Goal: Information Seeking & Learning: Learn about a topic

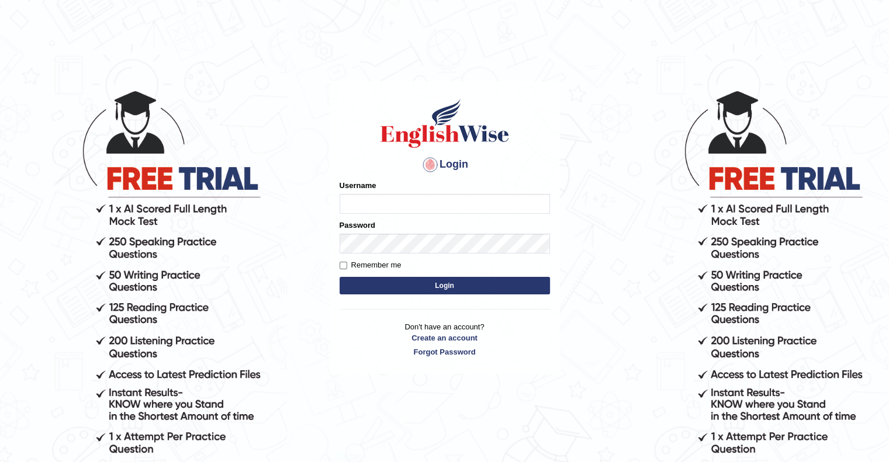
type input "upendrakumar"
click at [448, 286] on button "Login" at bounding box center [445, 286] width 210 height 18
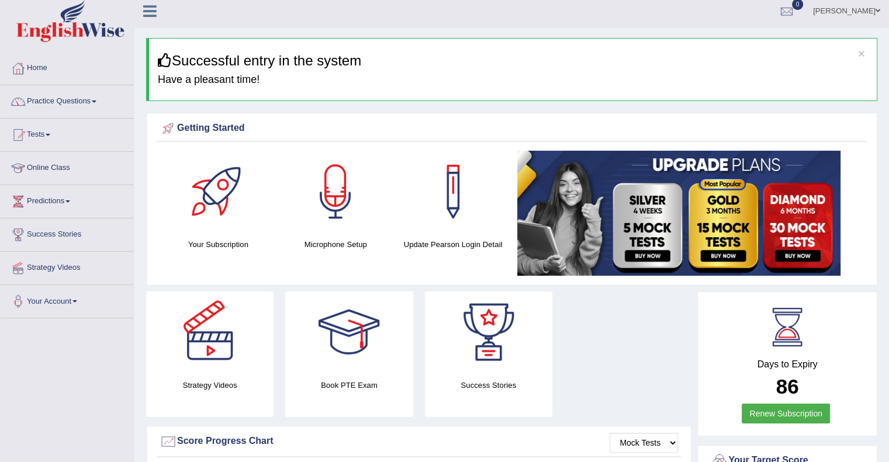
scroll to position [5, 0]
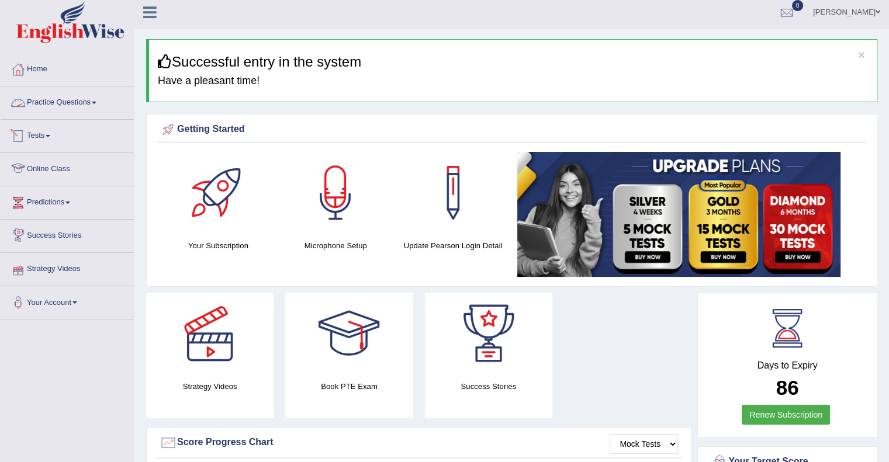
click at [70, 109] on link "Practice Questions" at bounding box center [67, 100] width 133 height 29
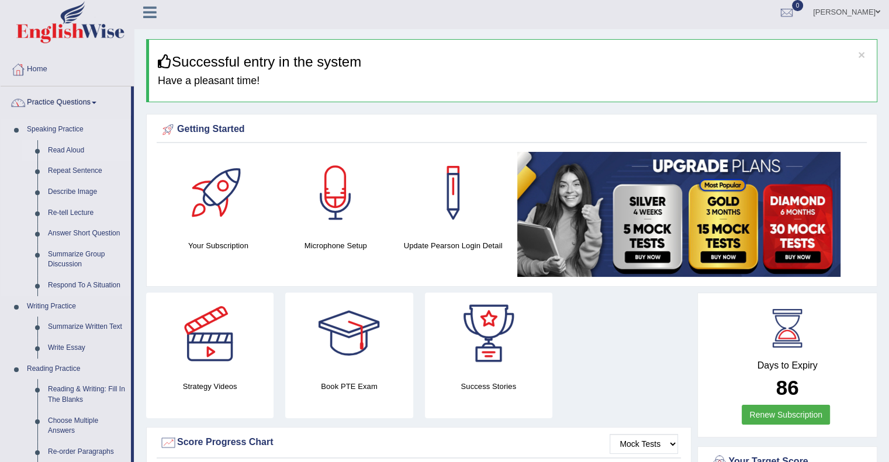
click at [68, 149] on link "Read Aloud" at bounding box center [87, 150] width 88 height 21
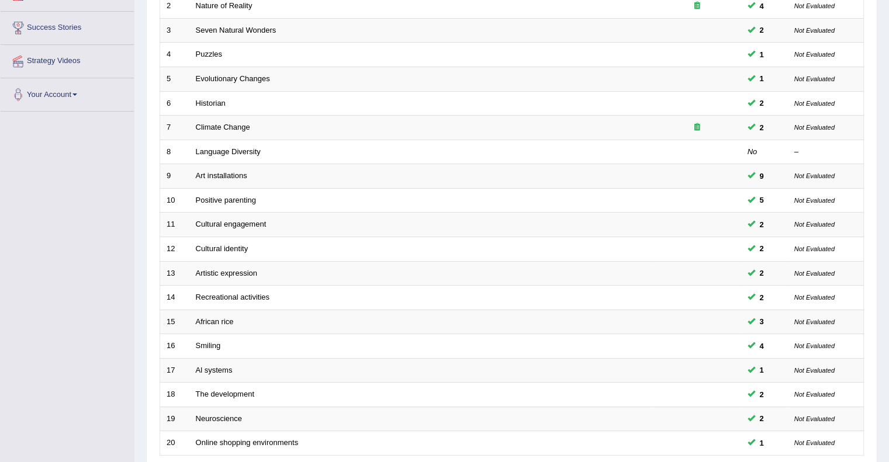
scroll to position [214, 0]
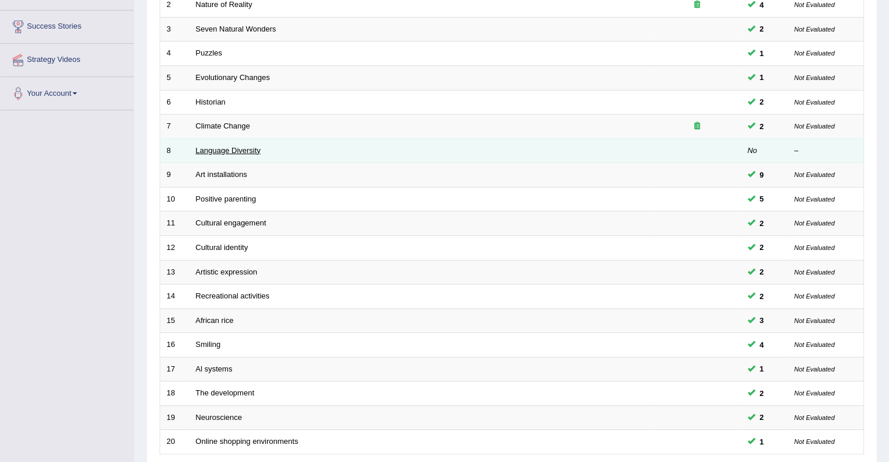
click at [244, 150] on link "Language Diversity" at bounding box center [228, 150] width 65 height 9
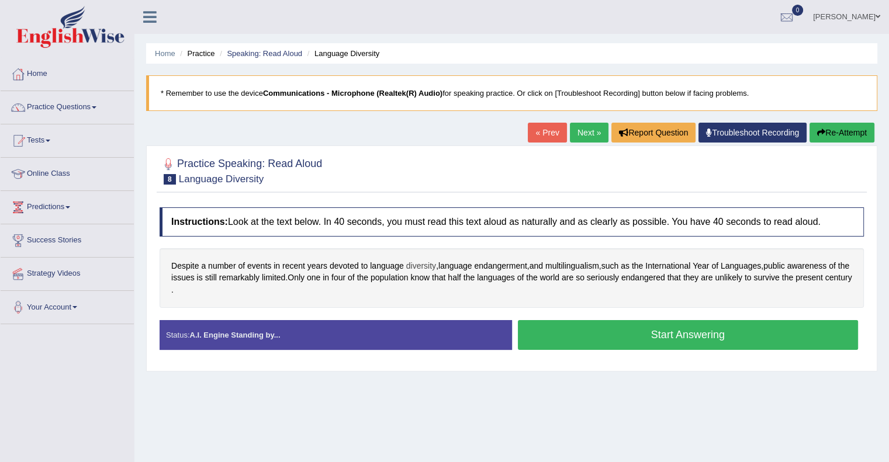
click at [425, 265] on span "diversity" at bounding box center [421, 266] width 30 height 12
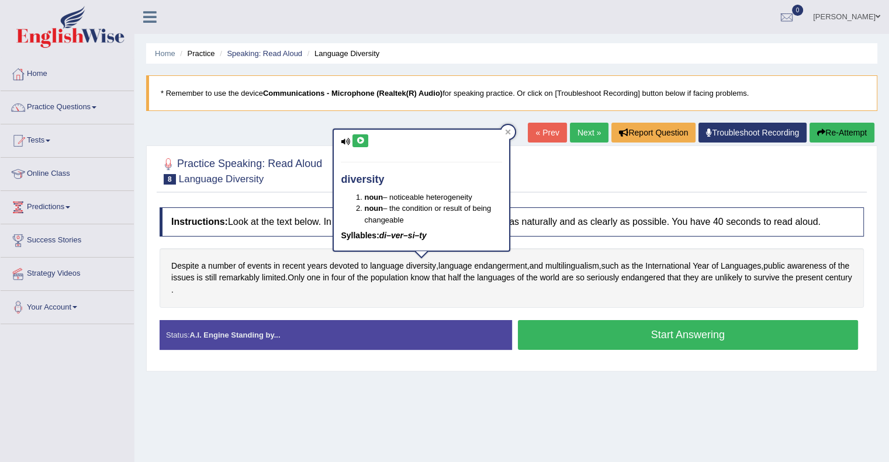
click at [362, 137] on icon at bounding box center [360, 140] width 9 height 7
click at [292, 140] on div "Home Practice Speaking: Read Aloud Language Diversity * Remember to use the dev…" at bounding box center [511, 292] width 754 height 584
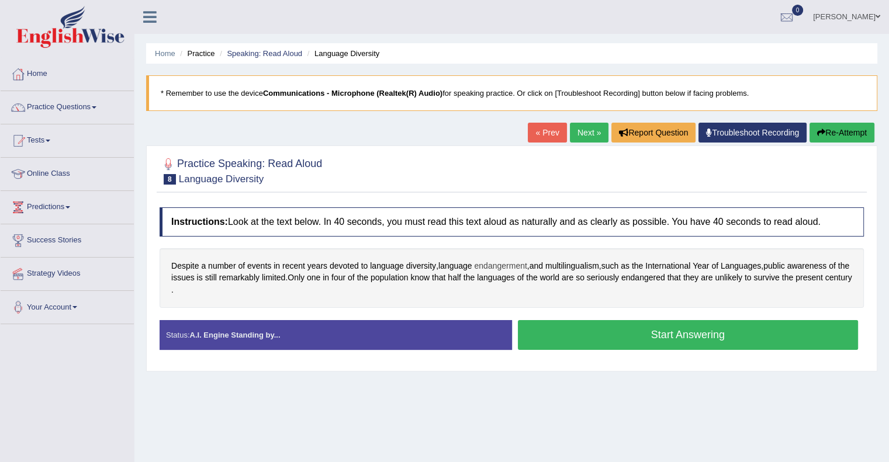
click at [515, 265] on span "endangerment" at bounding box center [500, 266] width 53 height 12
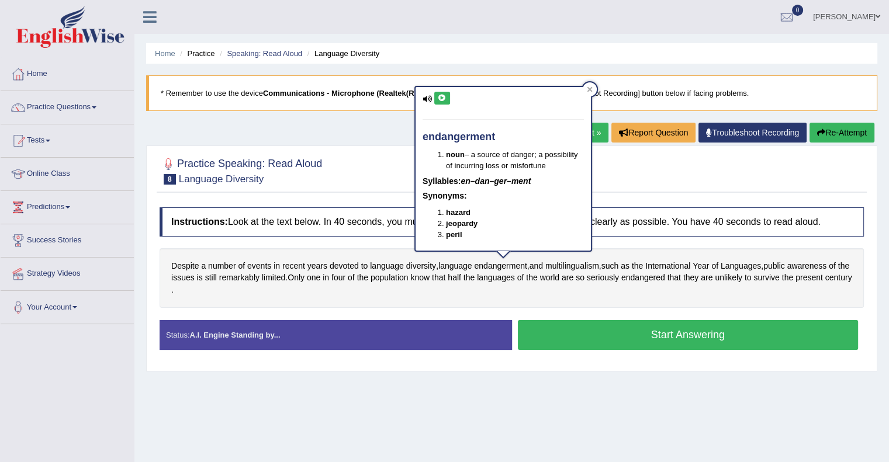
click at [441, 98] on icon at bounding box center [442, 98] width 9 height 7
click at [588, 88] on icon at bounding box center [590, 89] width 6 height 6
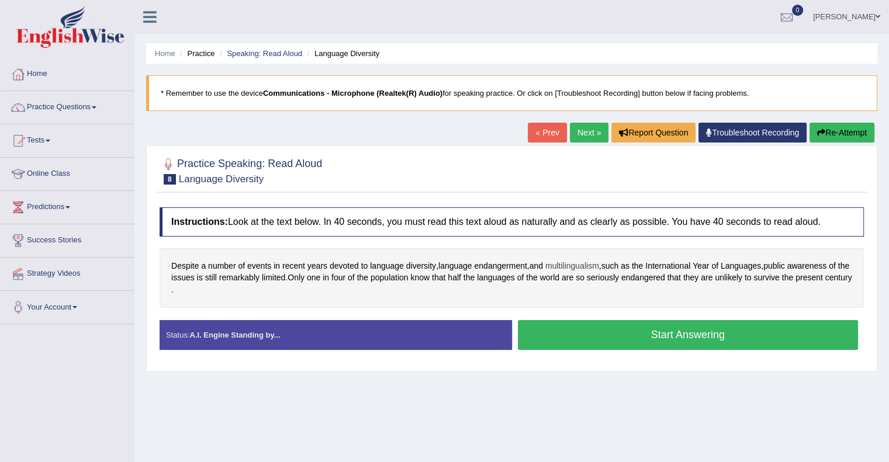
click at [577, 266] on span "multilingualism" at bounding box center [572, 266] width 54 height 12
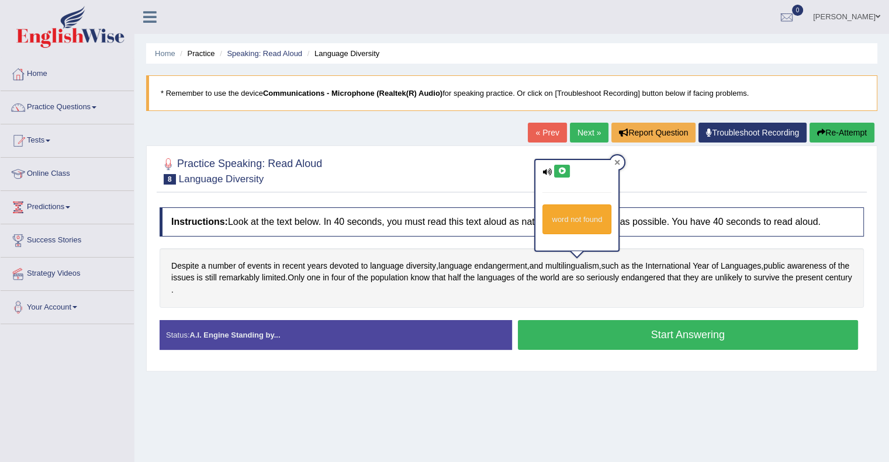
click at [612, 161] on div at bounding box center [617, 162] width 14 height 14
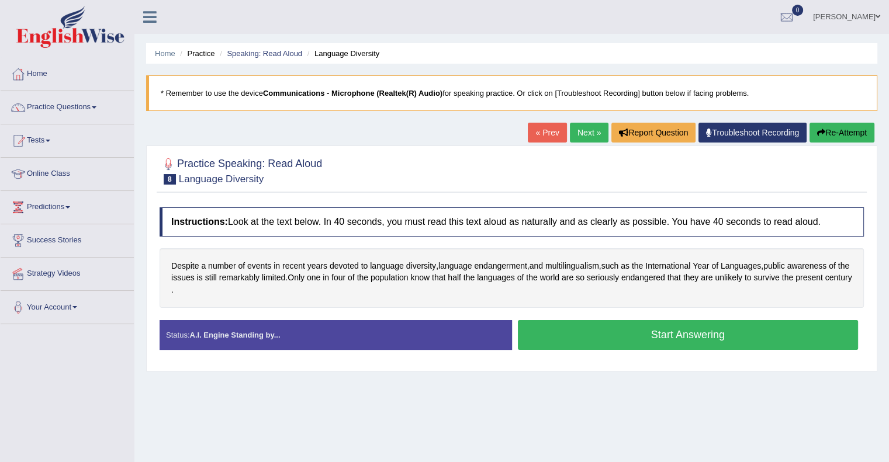
click at [584, 130] on link "Next »" at bounding box center [589, 133] width 39 height 20
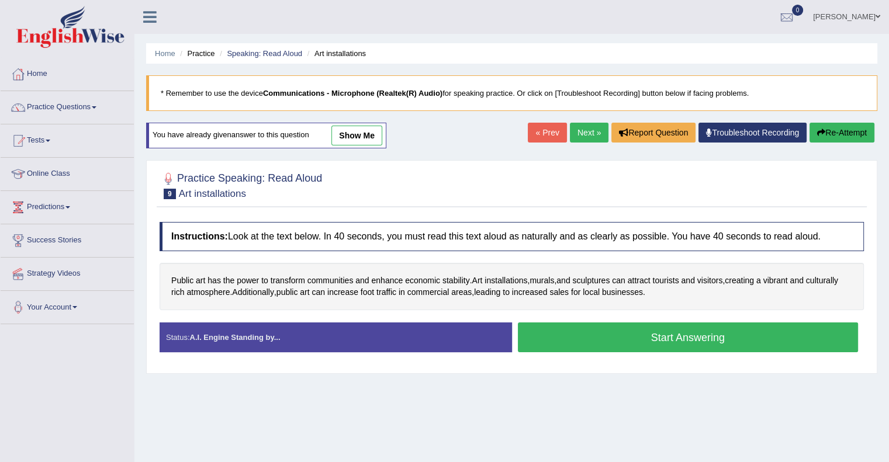
click at [660, 331] on button "Start Answering" at bounding box center [688, 338] width 341 height 30
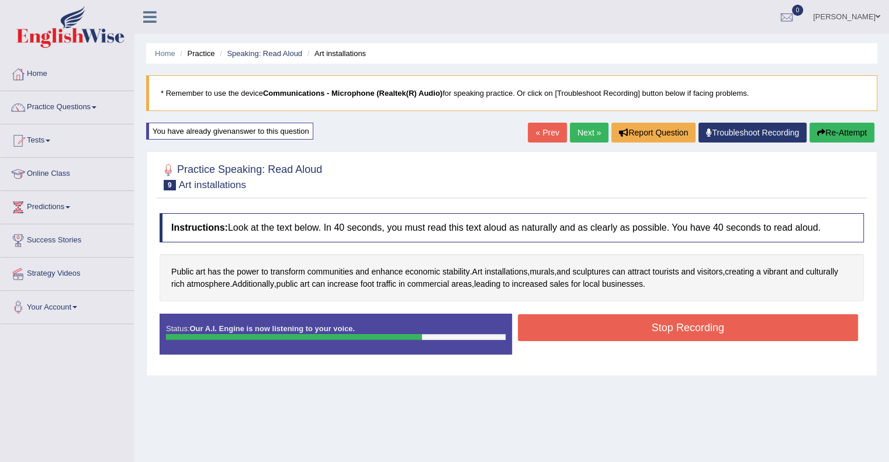
click at [671, 325] on button "Stop Recording" at bounding box center [688, 327] width 341 height 27
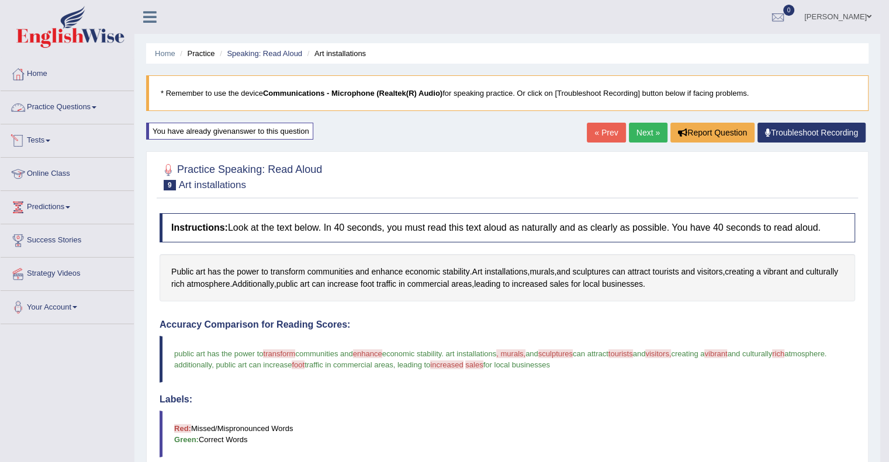
click at [87, 111] on link "Practice Questions" at bounding box center [67, 105] width 133 height 29
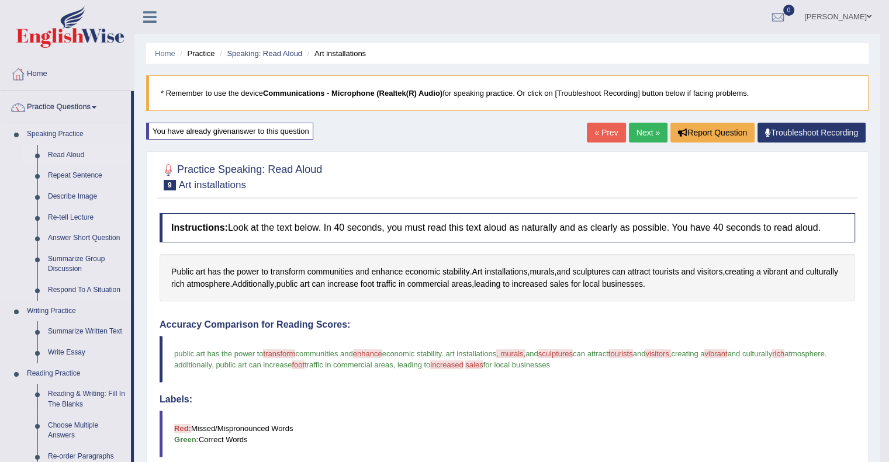
click at [67, 156] on link "Read Aloud" at bounding box center [87, 155] width 88 height 21
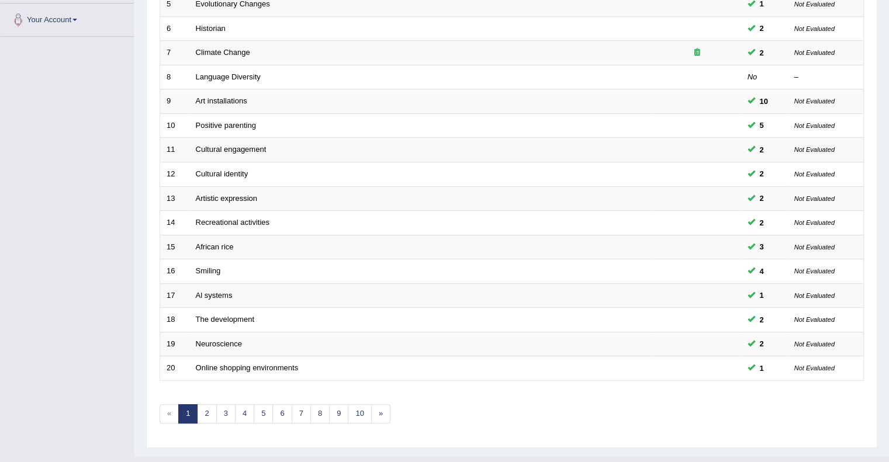
scroll to position [308, 0]
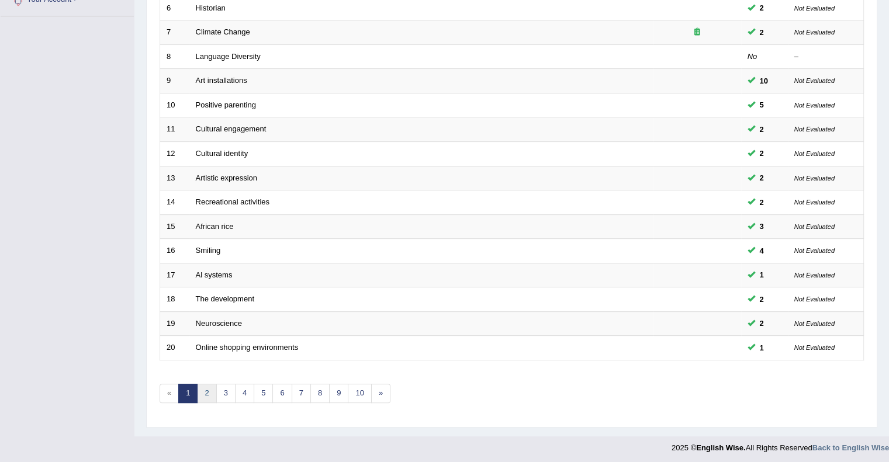
click at [207, 388] on link "2" at bounding box center [206, 393] width 19 height 19
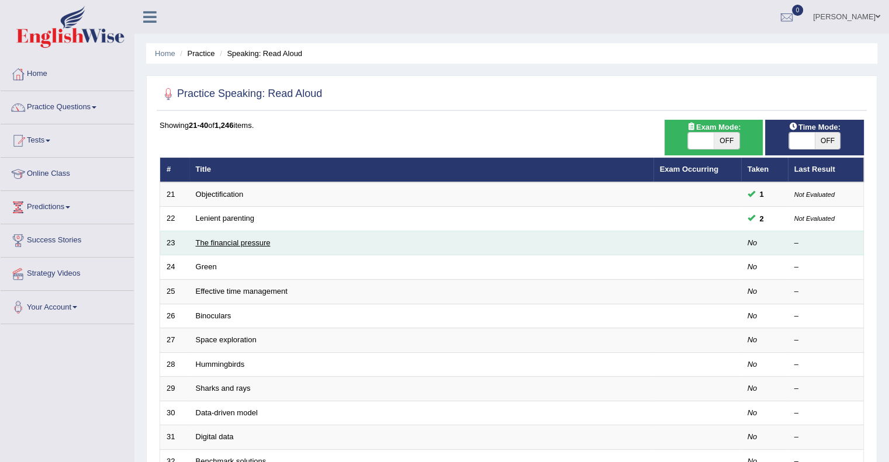
click at [229, 245] on link "The financial pressure" at bounding box center [233, 242] width 75 height 9
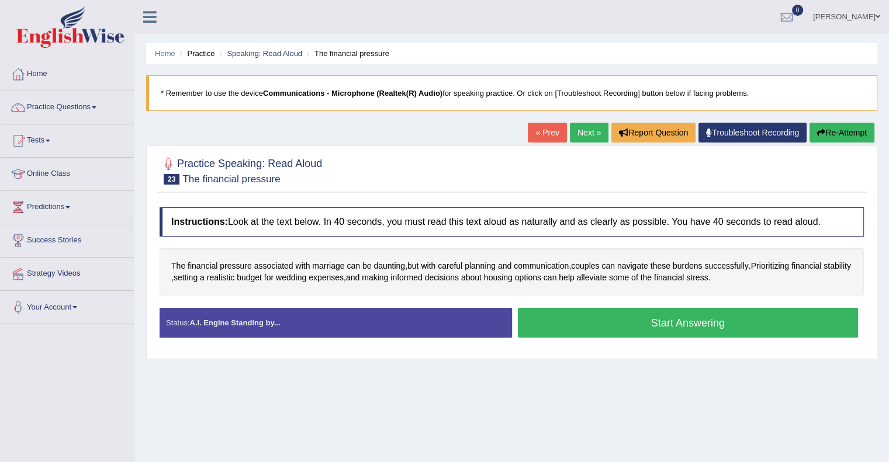
click at [657, 316] on button "Start Answering" at bounding box center [688, 323] width 341 height 30
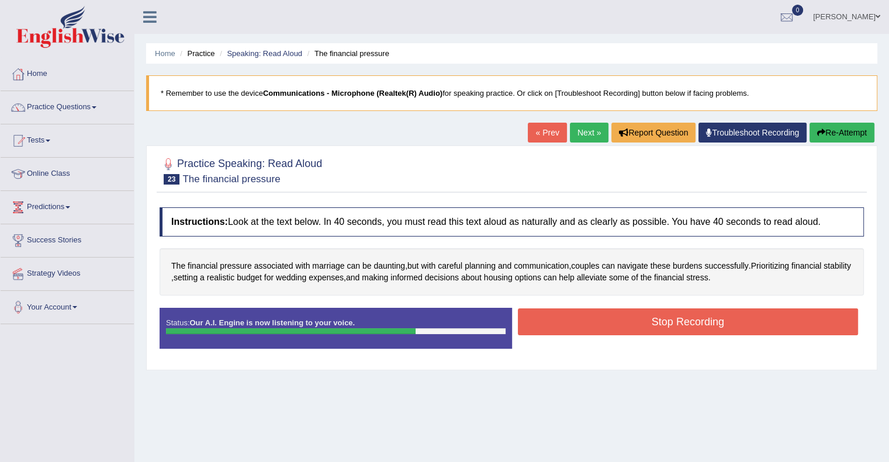
click at [657, 316] on button "Stop Recording" at bounding box center [688, 322] width 341 height 27
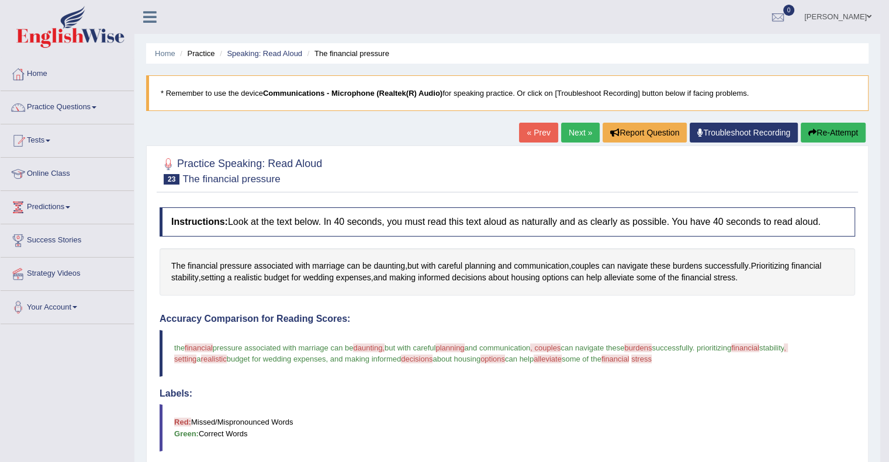
click at [576, 139] on link "Next »" at bounding box center [580, 133] width 39 height 20
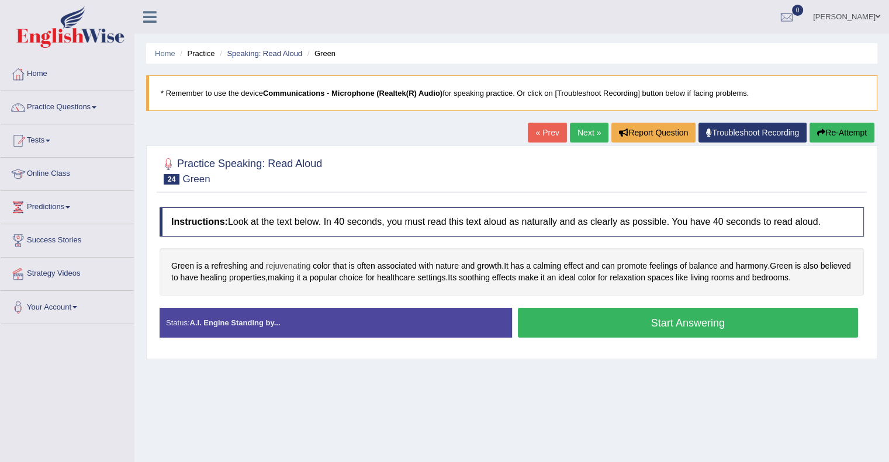
click at [292, 264] on span "rejuvenating" at bounding box center [288, 266] width 44 height 12
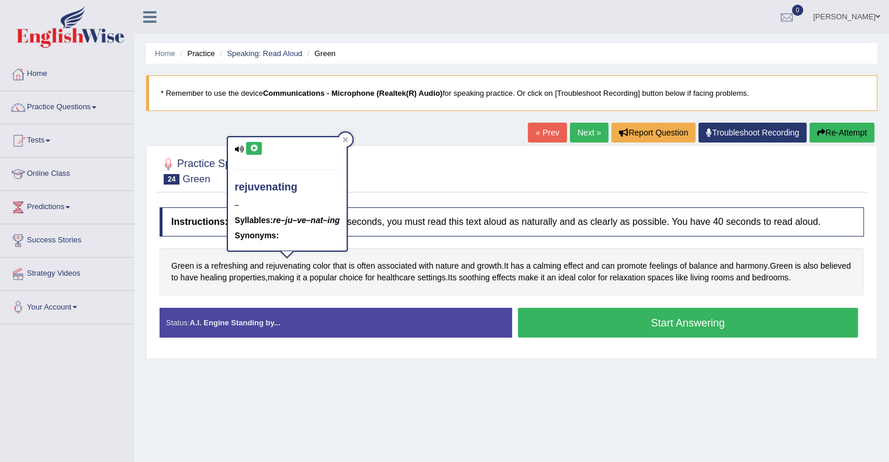
click at [251, 148] on icon at bounding box center [254, 148] width 9 height 7
click at [347, 135] on div at bounding box center [345, 140] width 14 height 14
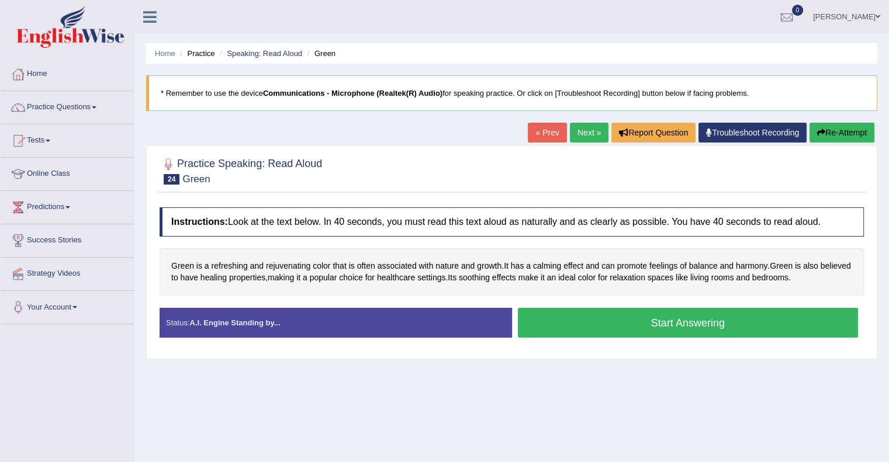
click at [664, 321] on button "Start Answering" at bounding box center [688, 323] width 341 height 30
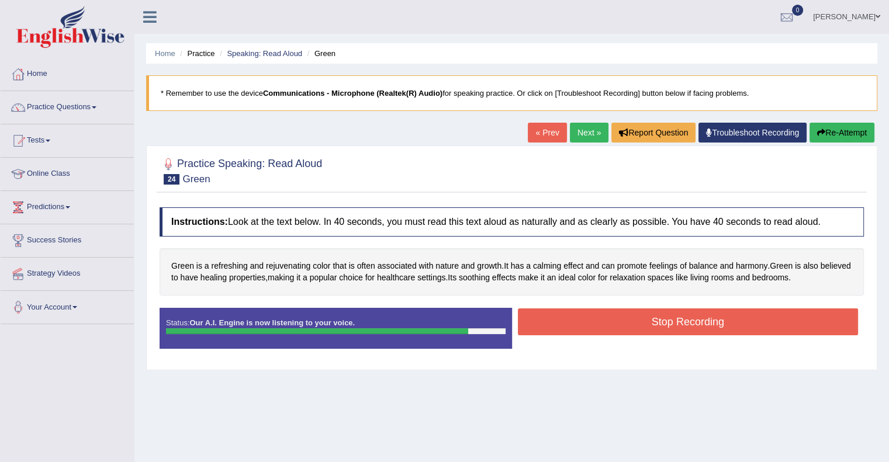
click at [664, 321] on button "Stop Recording" at bounding box center [688, 322] width 341 height 27
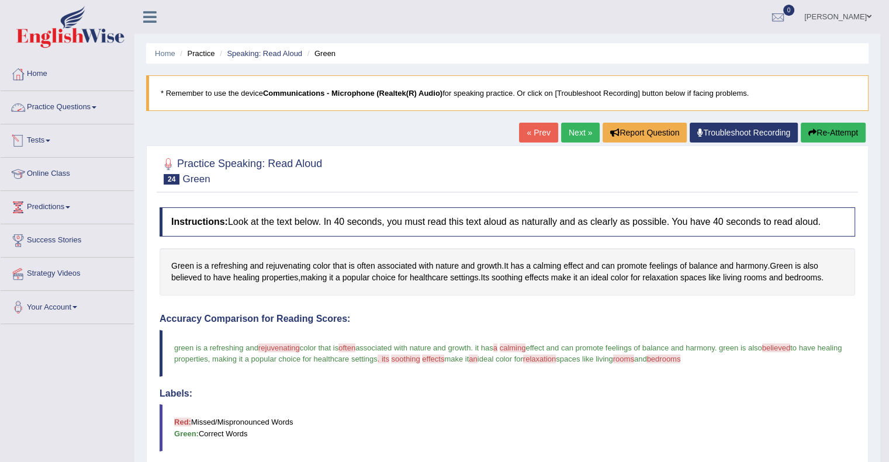
click at [91, 103] on link "Practice Questions" at bounding box center [67, 105] width 133 height 29
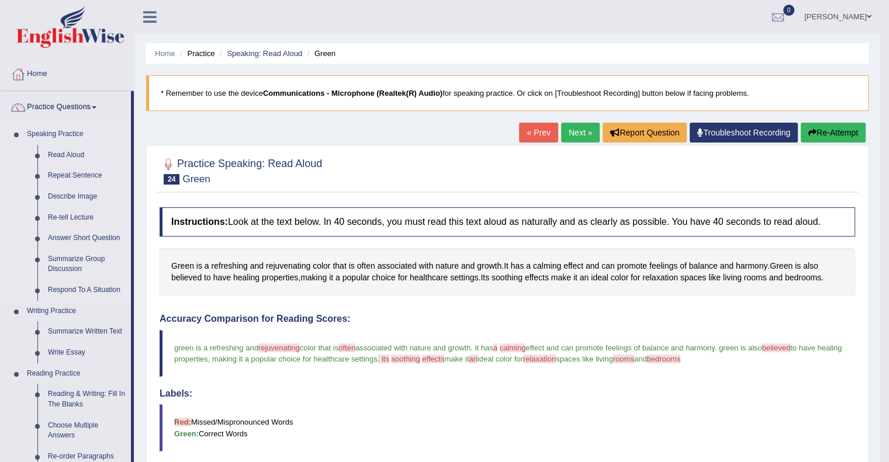
click at [82, 201] on link "Describe Image" at bounding box center [87, 196] width 88 height 21
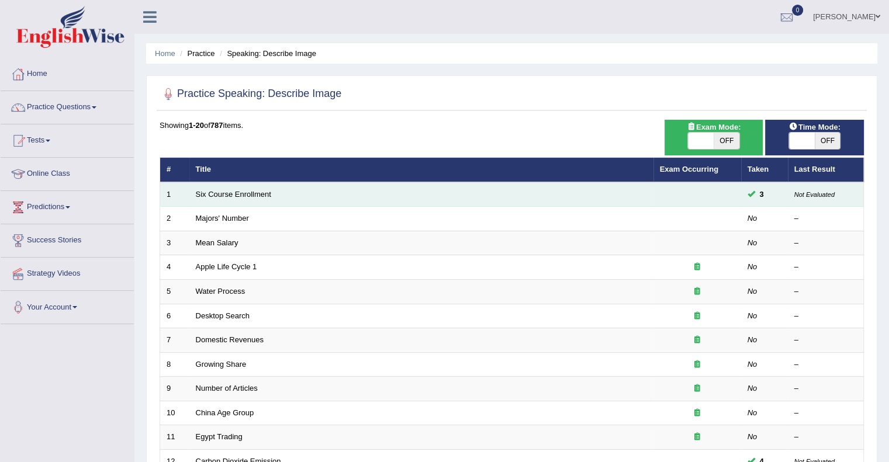
click at [238, 186] on td "Six Course Enrollment" at bounding box center [421, 194] width 464 height 25
click at [240, 192] on link "Six Course Enrollment" at bounding box center [233, 194] width 75 height 9
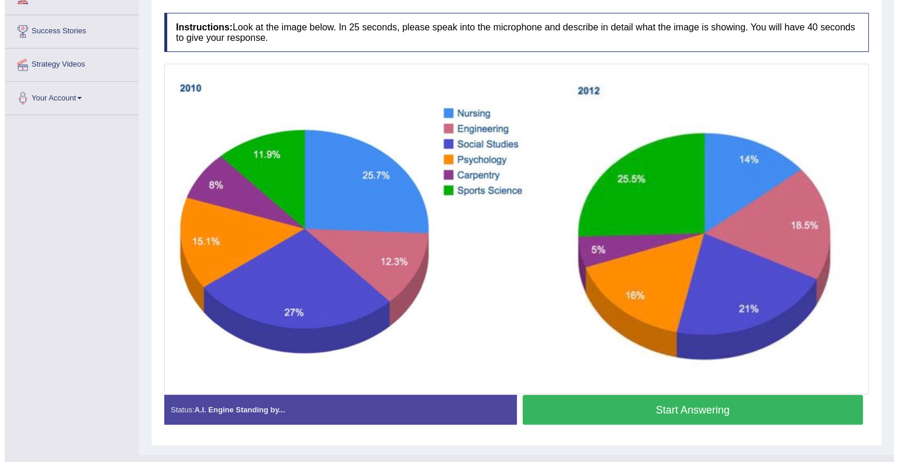
scroll to position [218, 0]
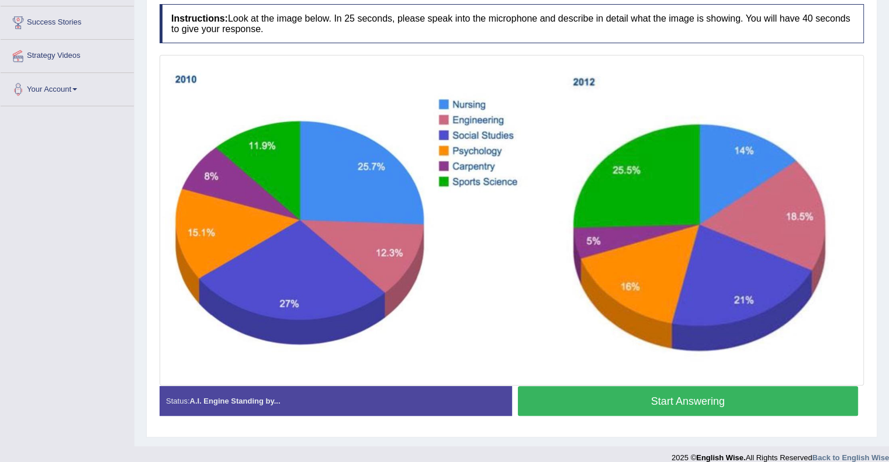
click at [690, 397] on button "Start Answering" at bounding box center [688, 401] width 341 height 30
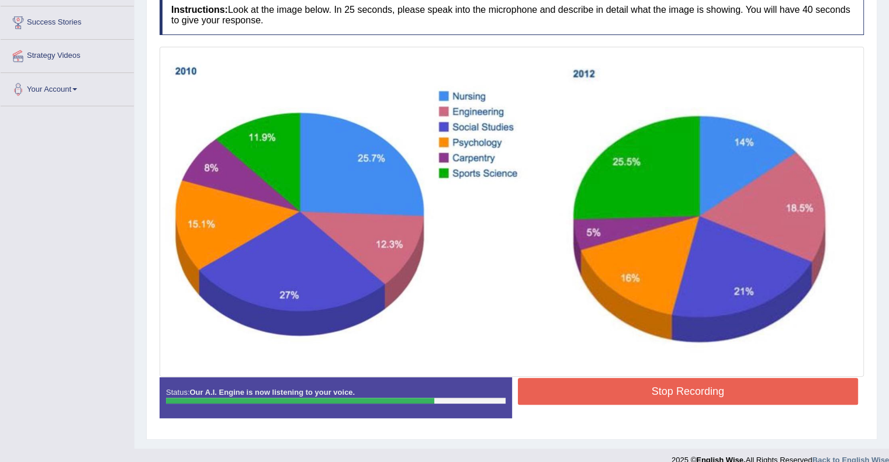
click at [690, 397] on button "Stop Recording" at bounding box center [688, 391] width 341 height 27
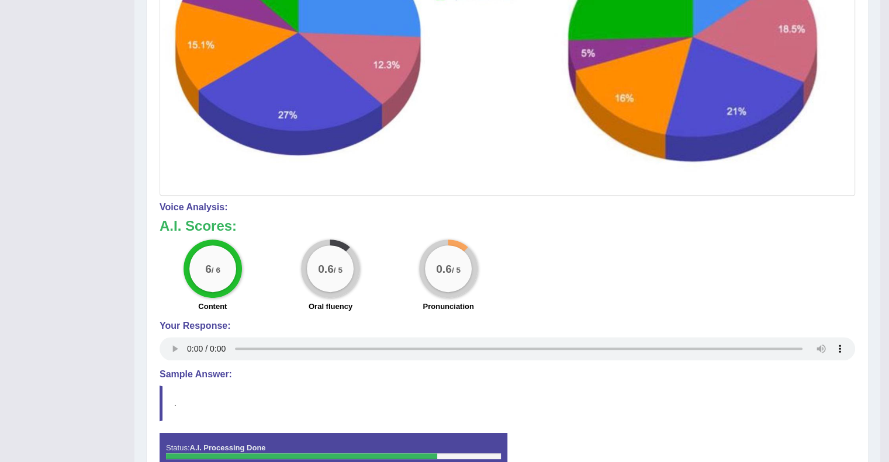
scroll to position [0, 0]
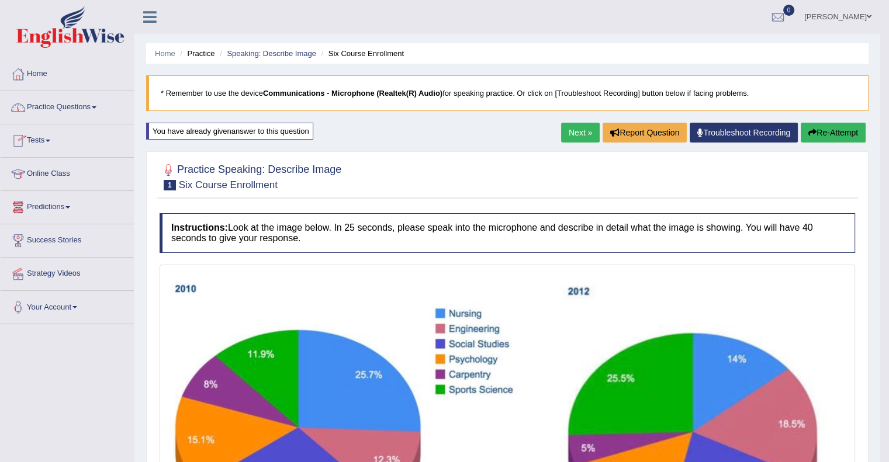
click at [94, 115] on link "Practice Questions" at bounding box center [67, 105] width 133 height 29
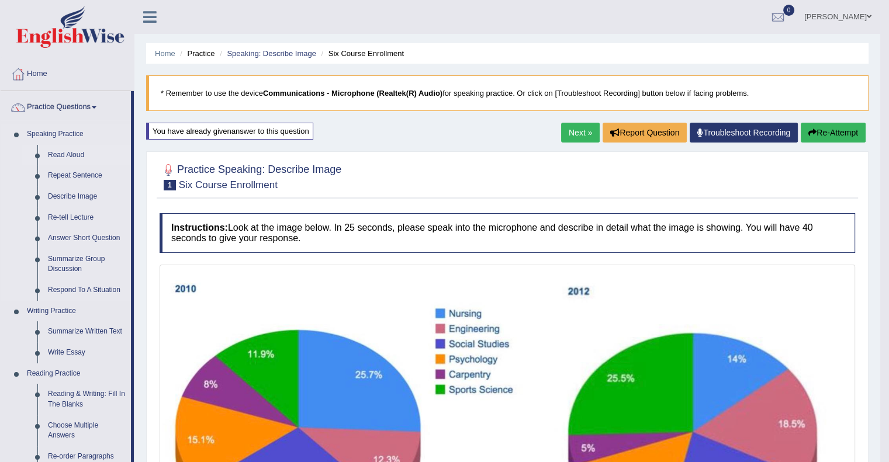
click at [75, 151] on link "Read Aloud" at bounding box center [87, 155] width 88 height 21
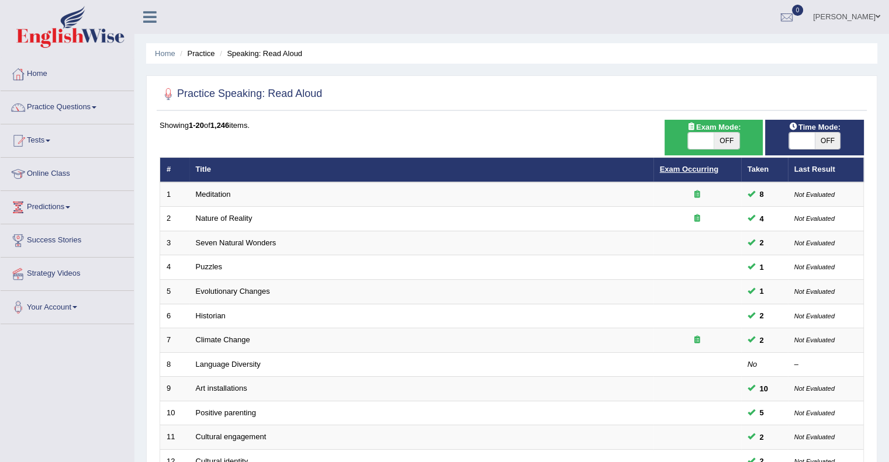
click at [694, 169] on link "Exam Occurring" at bounding box center [689, 169] width 58 height 9
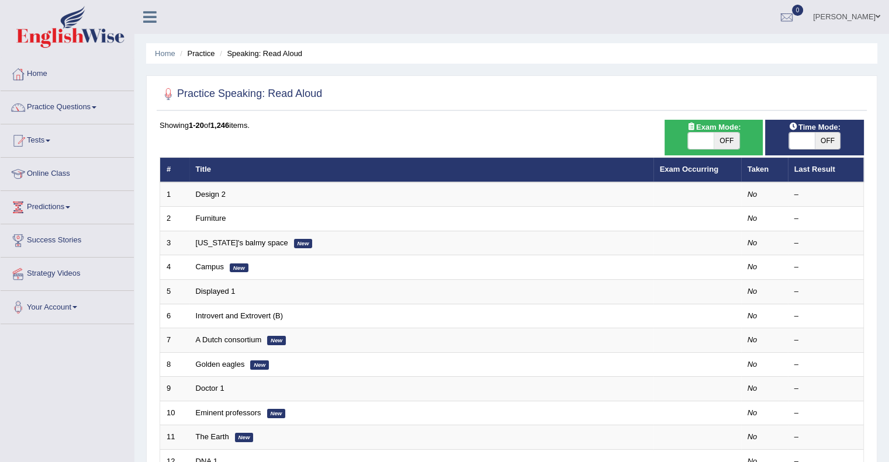
click at [694, 169] on link "Exam Occurring" at bounding box center [689, 169] width 58 height 9
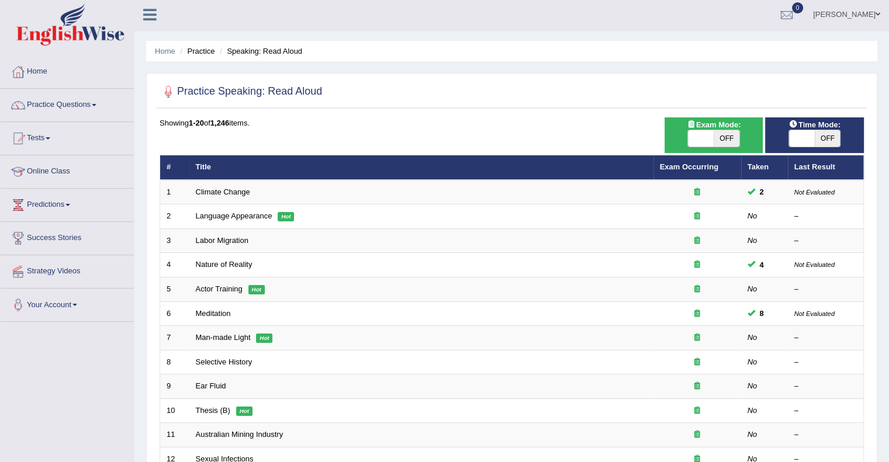
scroll to position [2, 0]
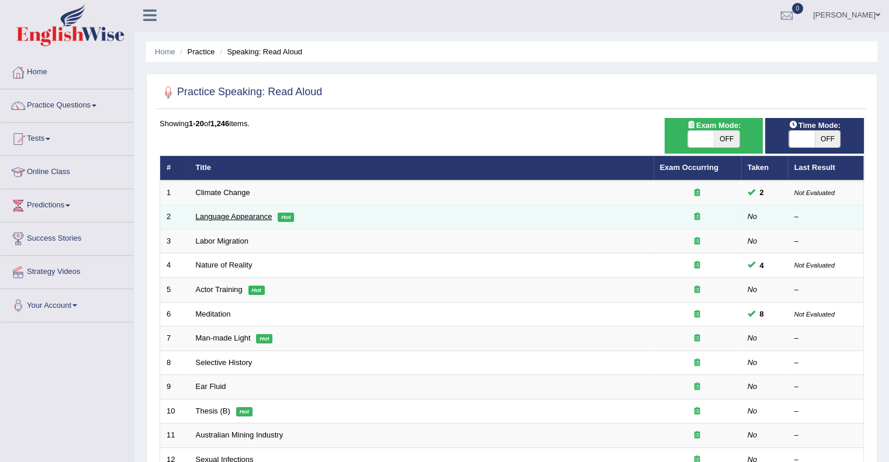
click at [230, 214] on link "Language Appearance" at bounding box center [234, 216] width 77 height 9
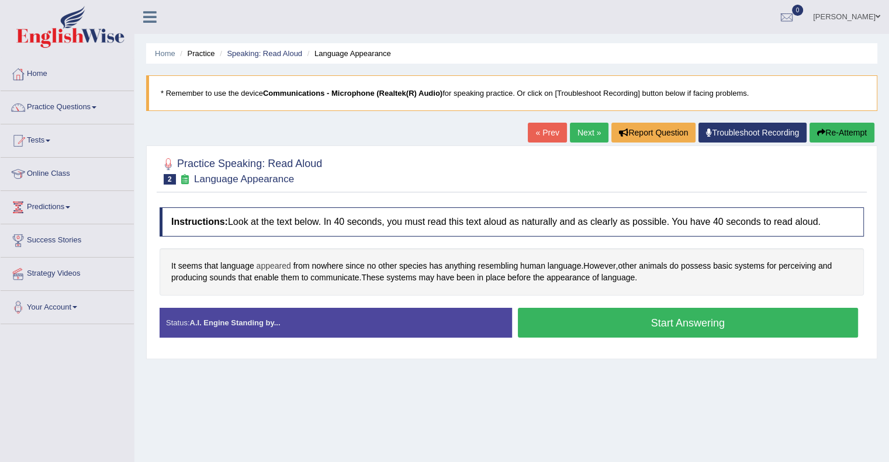
click at [279, 267] on span "appeared" at bounding box center [274, 266] width 34 height 12
click at [266, 184] on icon at bounding box center [269, 184] width 9 height 7
click at [306, 172] on div at bounding box center [303, 175] width 14 height 14
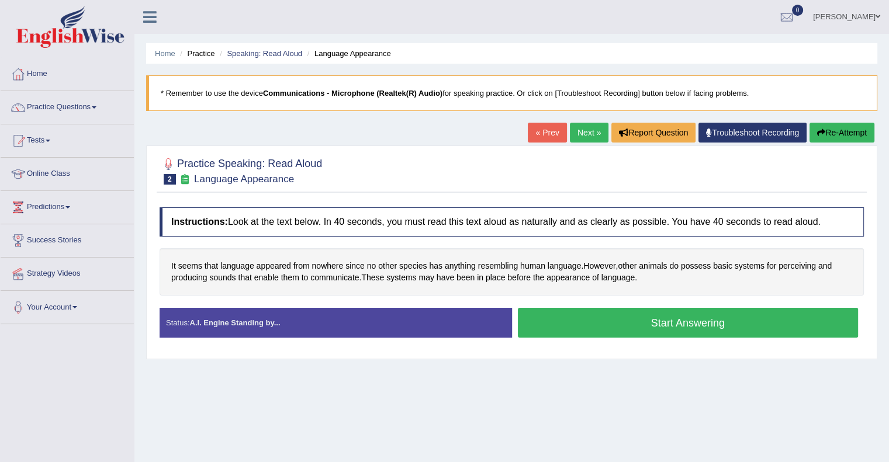
click at [660, 324] on button "Start Answering" at bounding box center [688, 323] width 341 height 30
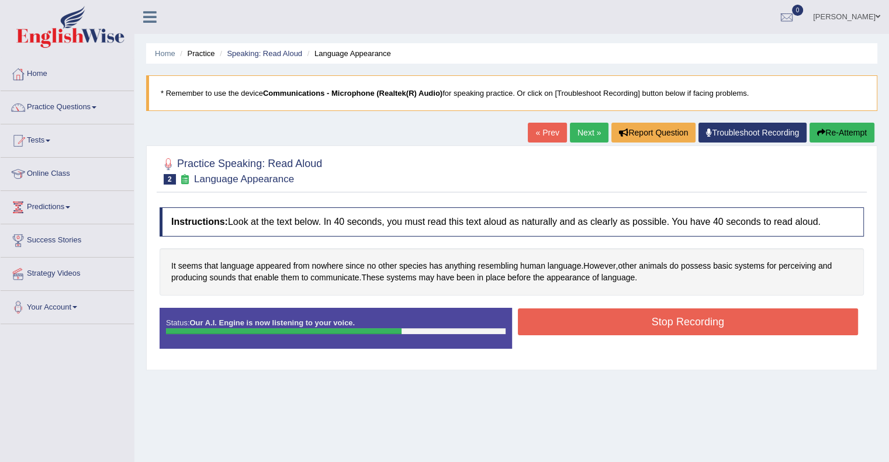
click at [660, 324] on button "Stop Recording" at bounding box center [688, 322] width 341 height 27
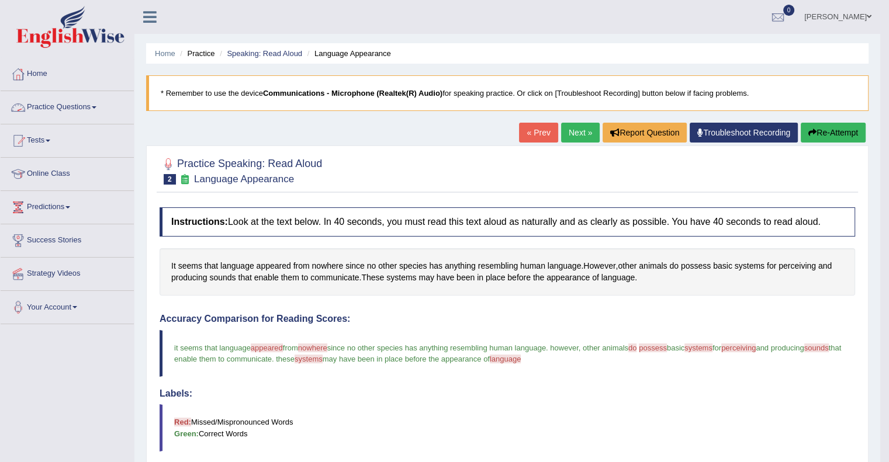
click at [84, 102] on link "Practice Questions" at bounding box center [67, 105] width 133 height 29
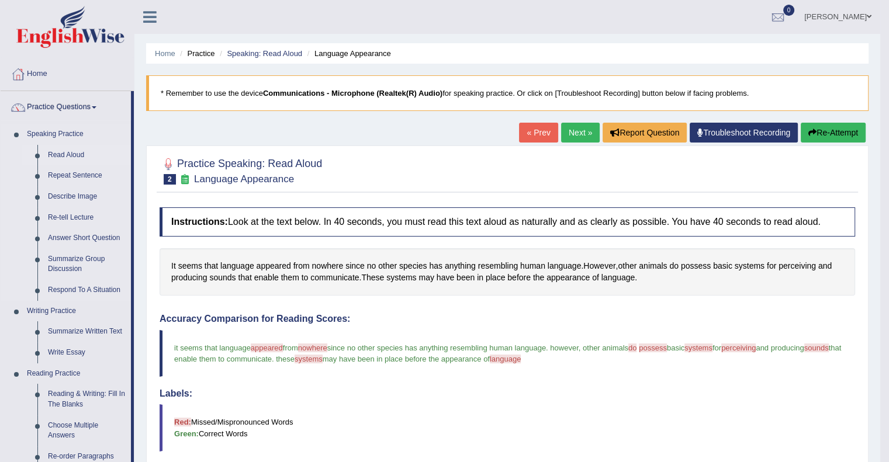
click at [71, 150] on link "Read Aloud" at bounding box center [87, 155] width 88 height 21
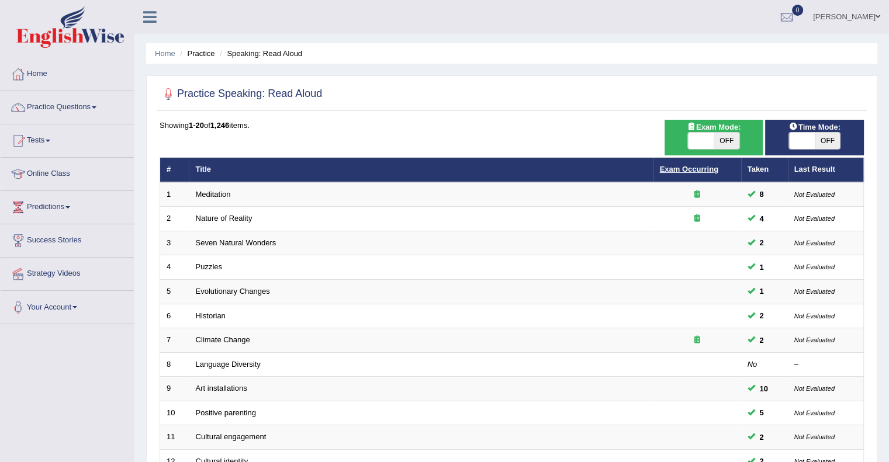
click at [692, 168] on link "Exam Occurring" at bounding box center [689, 169] width 58 height 9
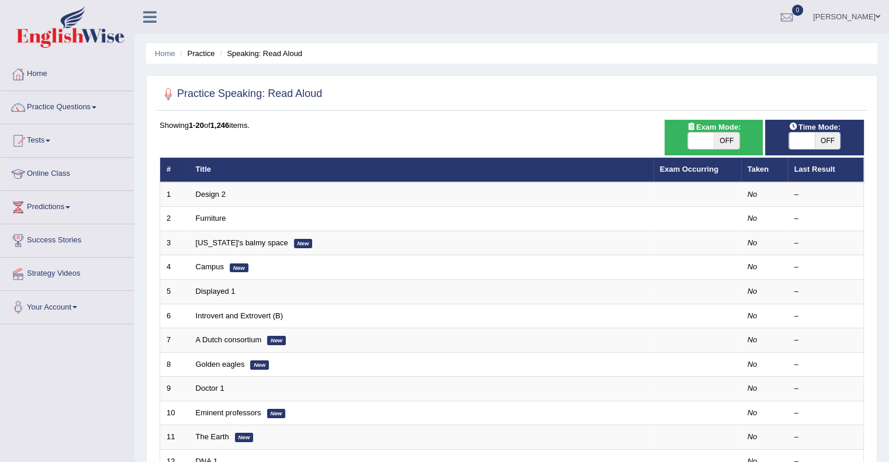
click at [692, 168] on link "Exam Occurring" at bounding box center [689, 169] width 58 height 9
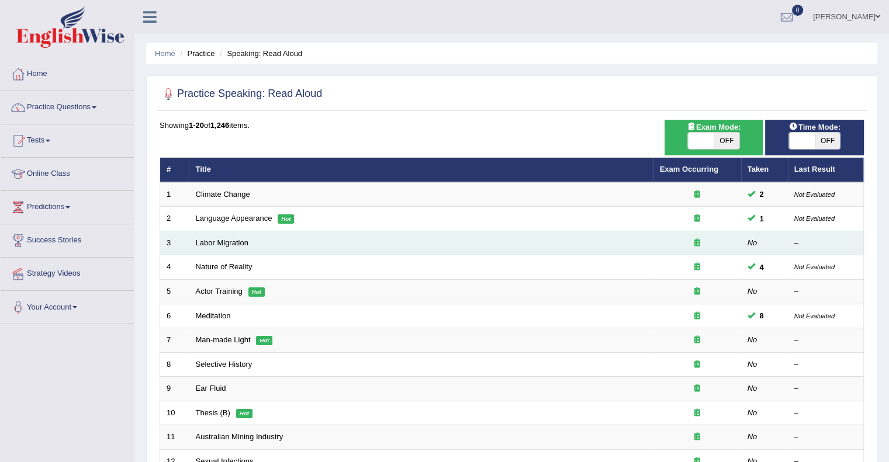
click at [248, 244] on td "Labor Migration" at bounding box center [421, 243] width 464 height 25
click at [231, 243] on link "Labor Migration" at bounding box center [222, 242] width 53 height 9
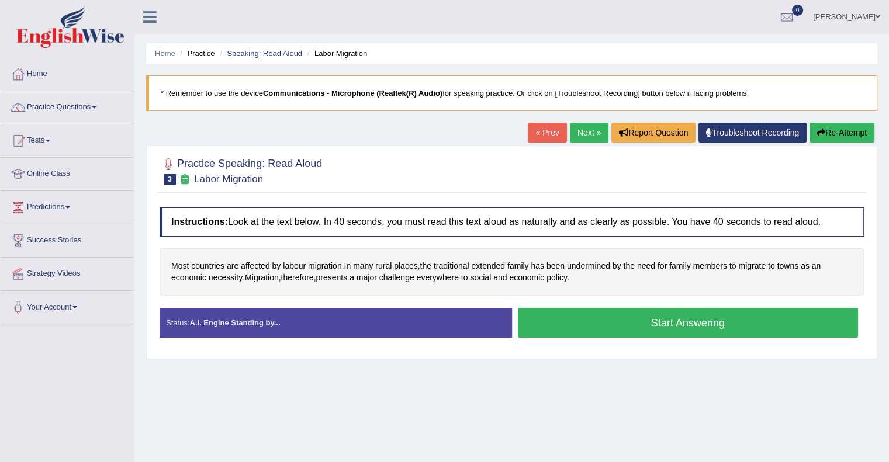
click at [655, 324] on button "Start Answering" at bounding box center [688, 323] width 341 height 30
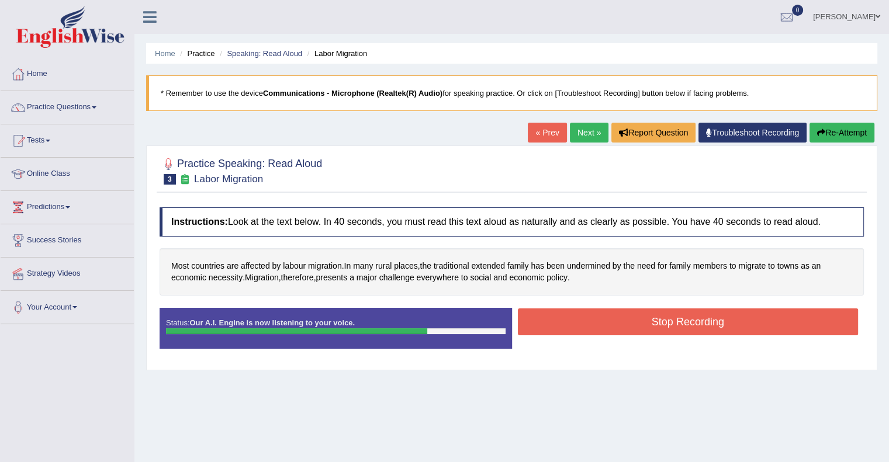
click at [655, 324] on button "Stop Recording" at bounding box center [688, 322] width 341 height 27
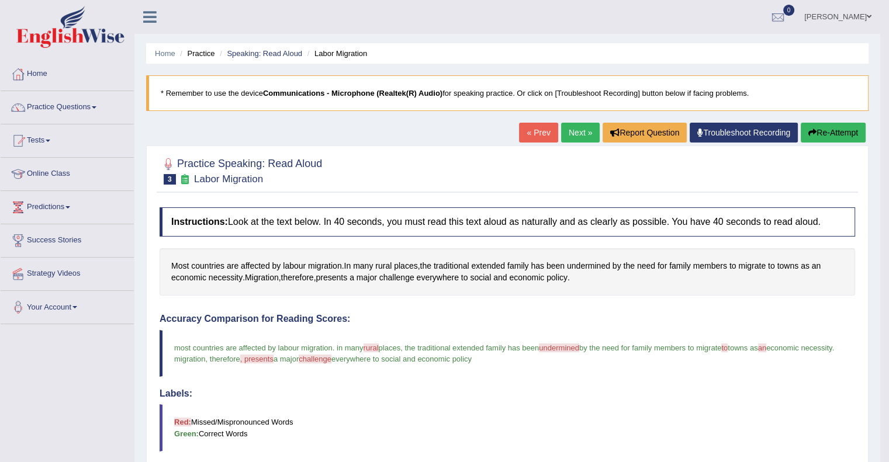
click at [825, 128] on button "Re-Attempt" at bounding box center [833, 133] width 65 height 20
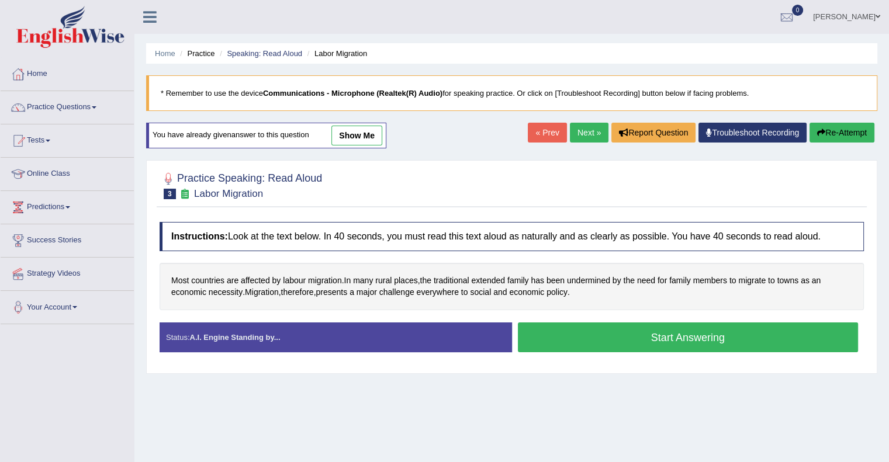
click at [701, 333] on button "Start Answering" at bounding box center [688, 338] width 341 height 30
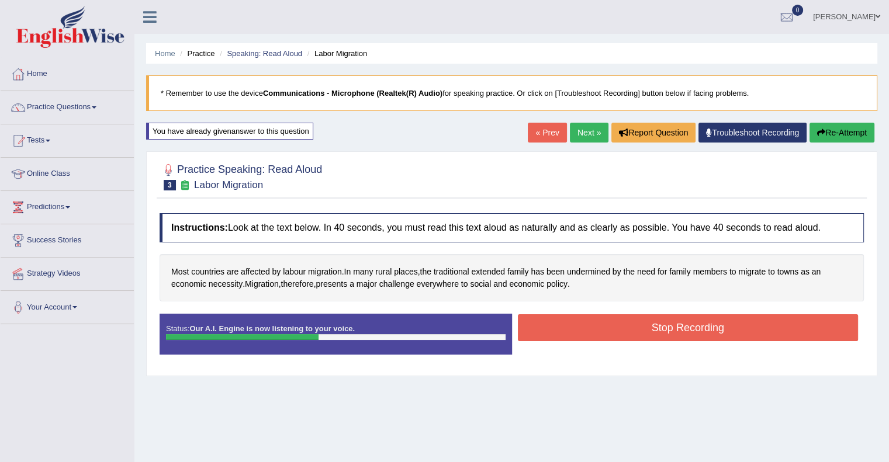
click at [701, 333] on button "Stop Recording" at bounding box center [688, 327] width 341 height 27
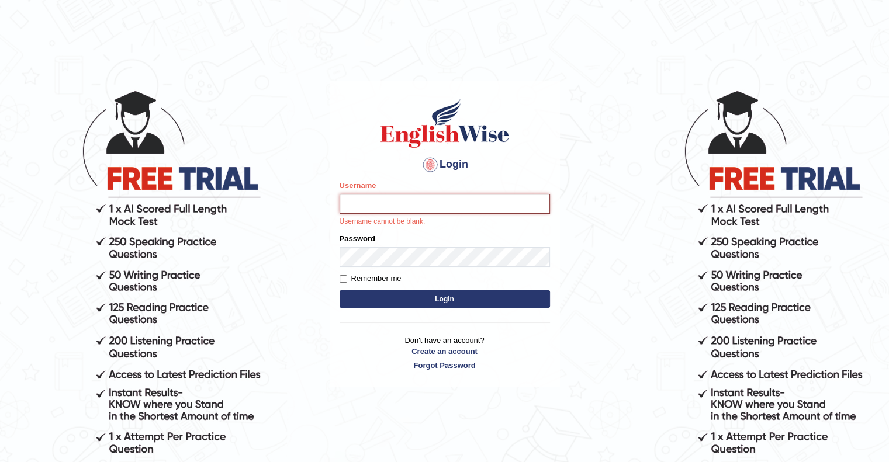
type input "[PERSON_NAME]"
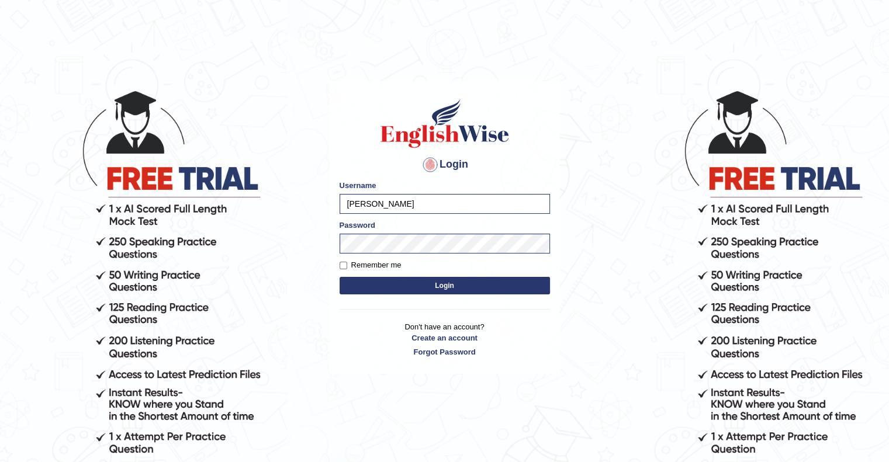
click at [438, 284] on button "Login" at bounding box center [445, 286] width 210 height 18
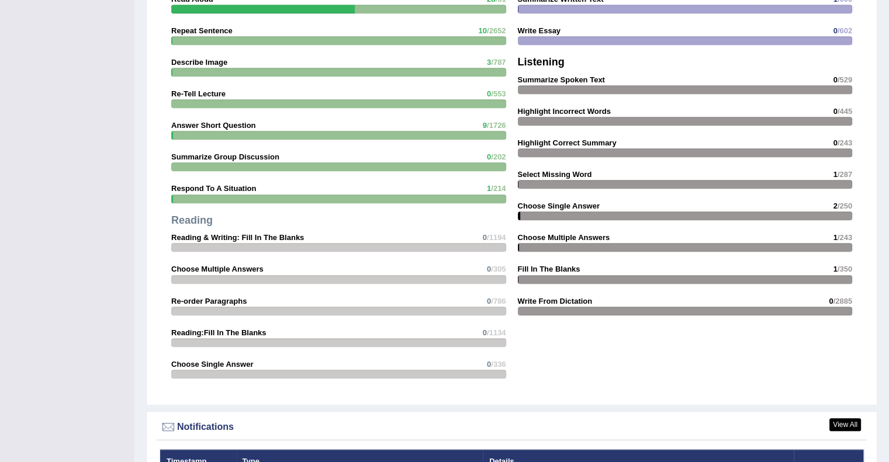
scroll to position [1307, 0]
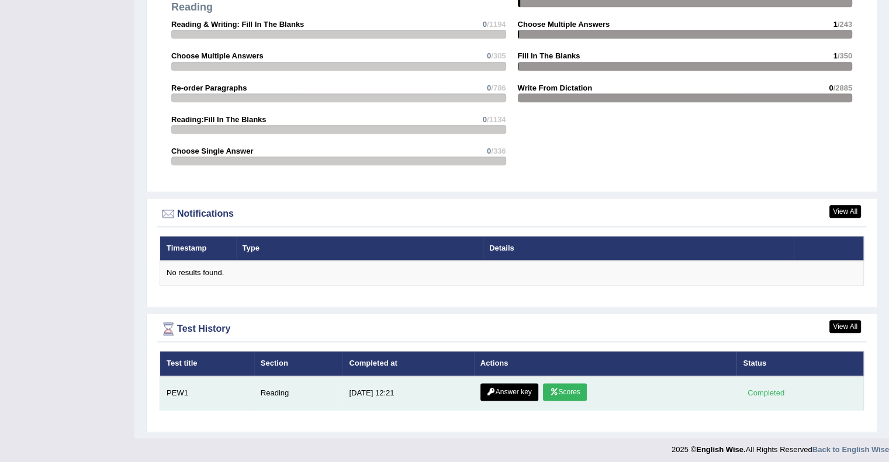
click at [497, 390] on link "Answer key" at bounding box center [509, 392] width 58 height 18
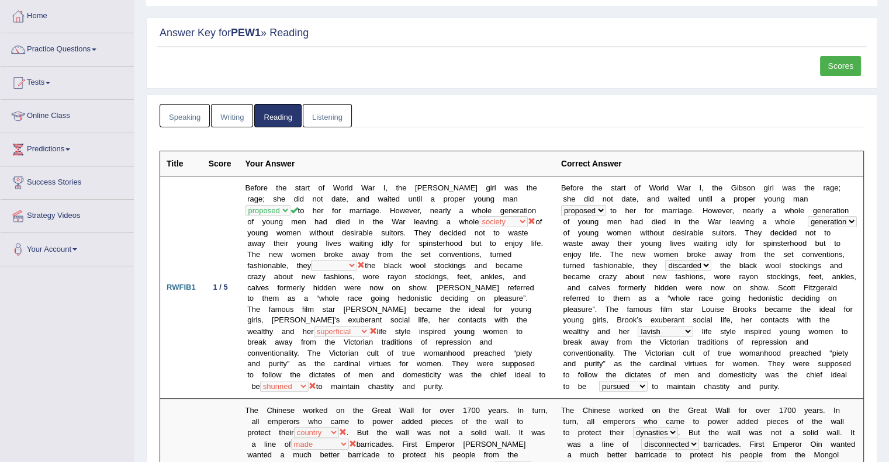
scroll to position [60, 0]
click at [844, 58] on link "Scores" at bounding box center [840, 64] width 41 height 20
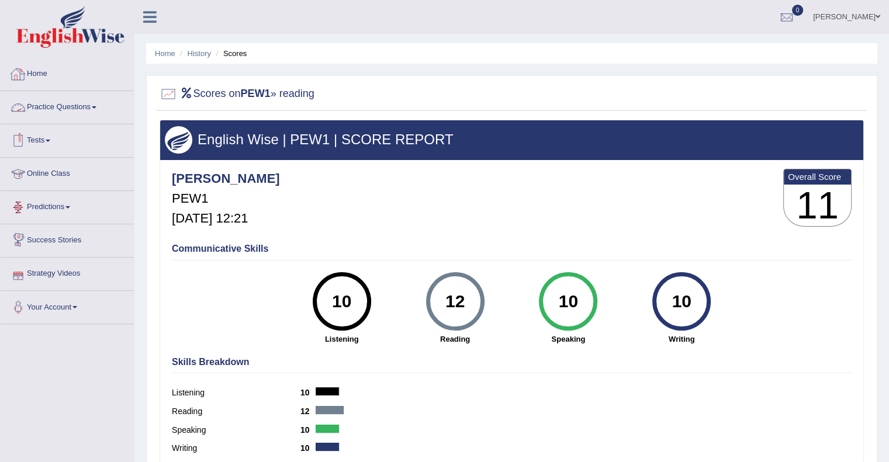
click at [43, 70] on link "Home" at bounding box center [67, 72] width 133 height 29
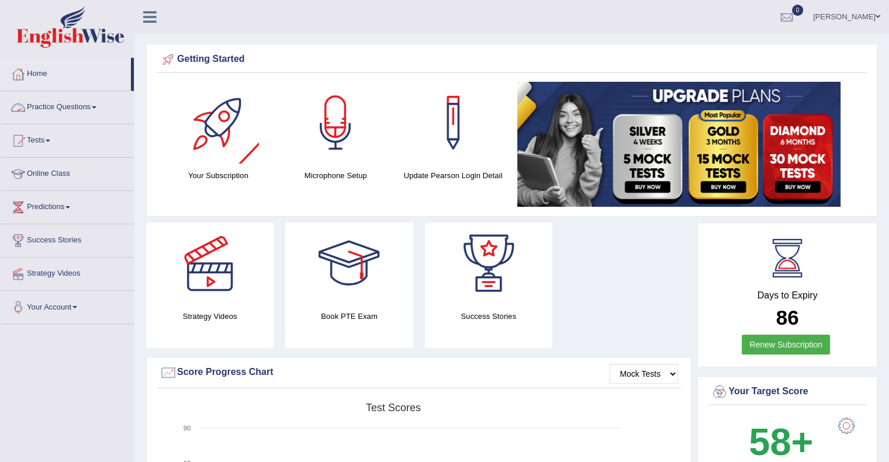
click at [65, 109] on link "Practice Questions" at bounding box center [67, 105] width 133 height 29
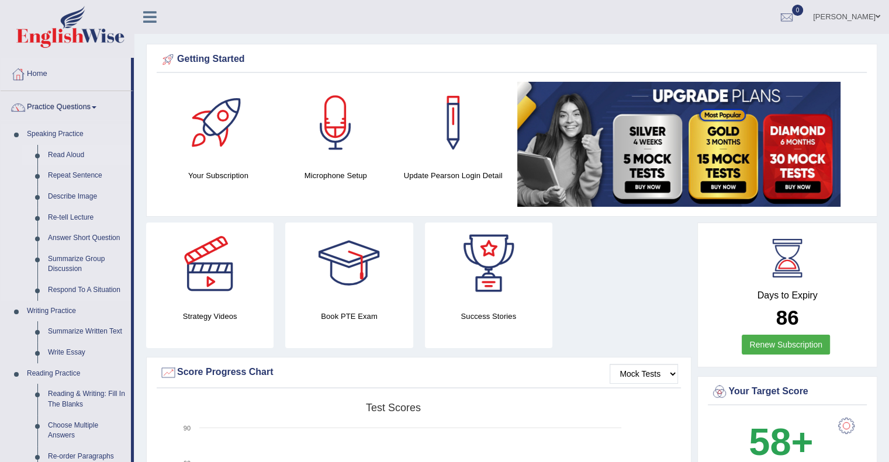
click at [68, 155] on link "Read Aloud" at bounding box center [87, 155] width 88 height 21
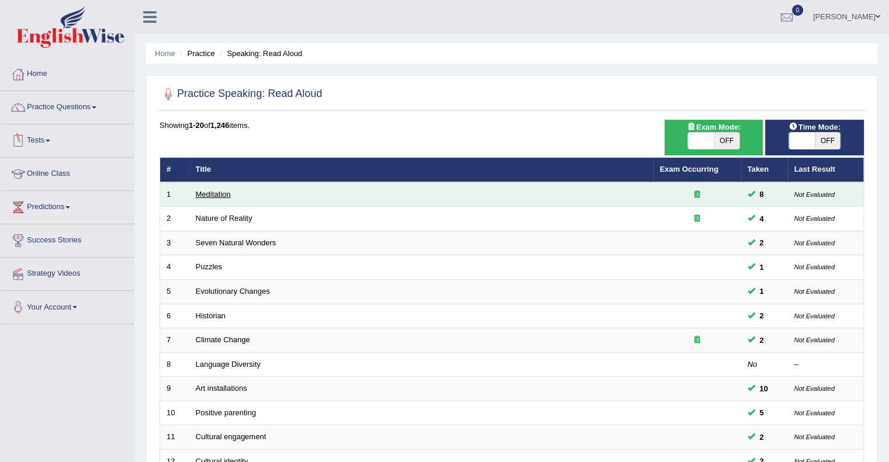
click at [214, 193] on link "Meditation" at bounding box center [213, 194] width 35 height 9
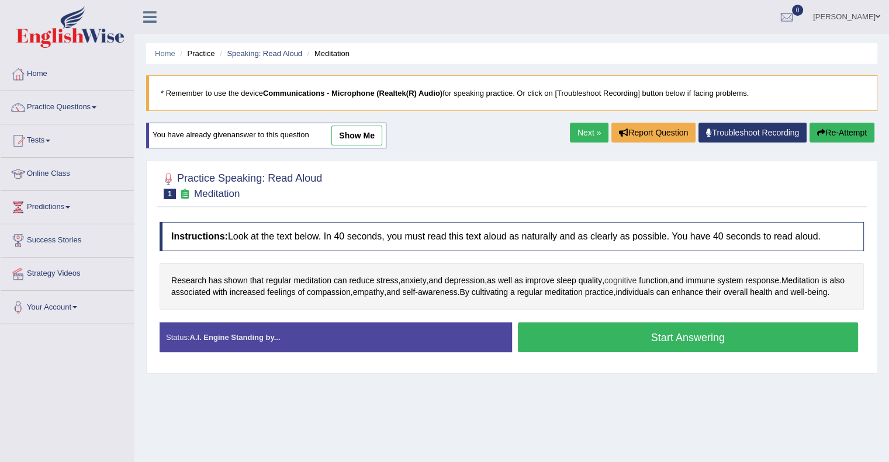
click at [628, 275] on span "cognitive" at bounding box center [620, 281] width 32 height 12
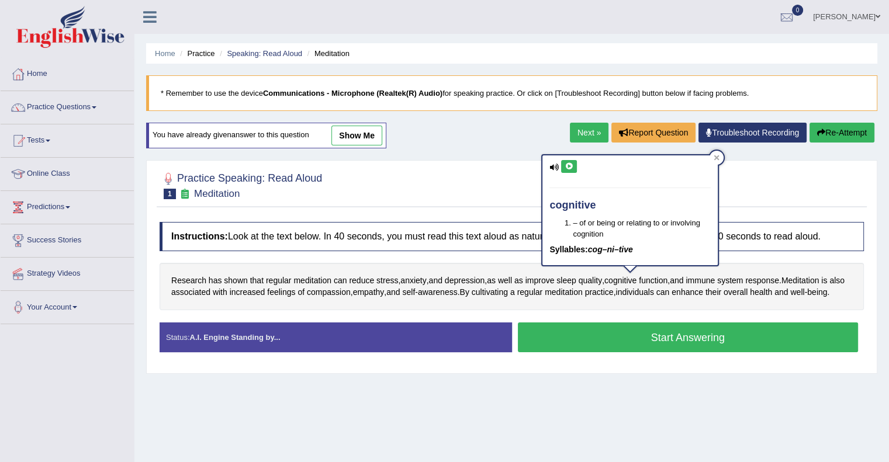
click at [567, 168] on icon at bounding box center [569, 166] width 9 height 7
click at [567, 164] on icon at bounding box center [569, 166] width 9 height 7
click at [716, 156] on icon at bounding box center [717, 158] width 6 height 6
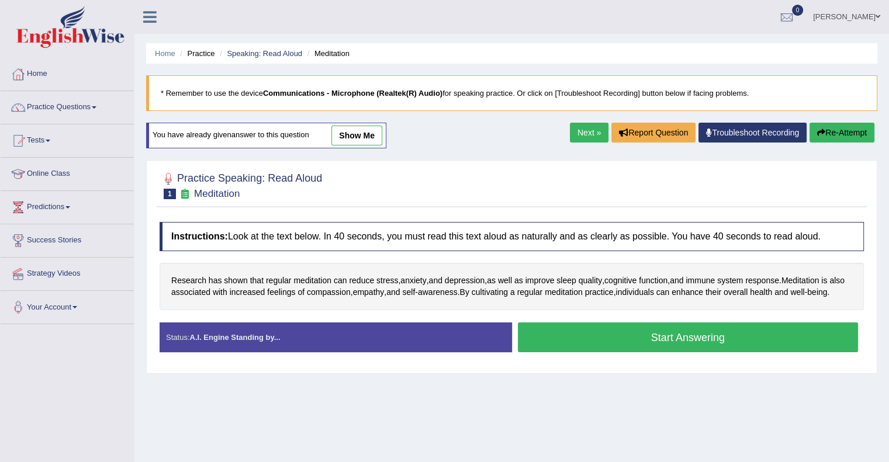
click at [689, 350] on button "Start Answering" at bounding box center [688, 338] width 341 height 30
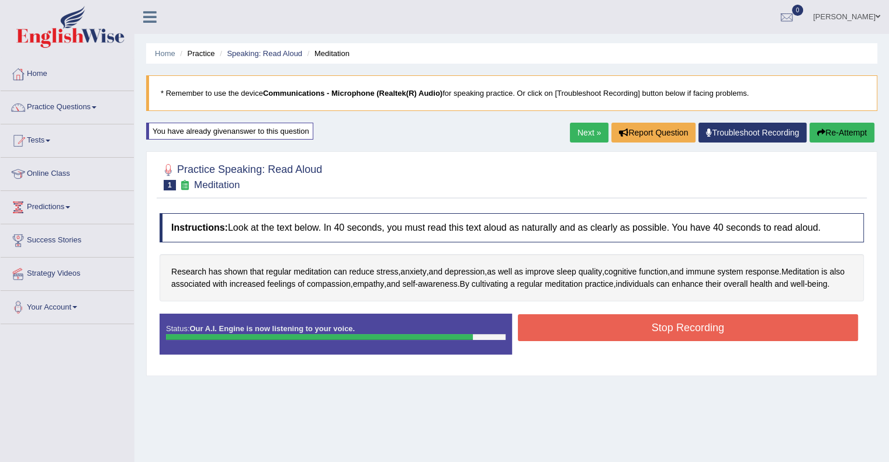
click at [686, 341] on button "Stop Recording" at bounding box center [688, 327] width 341 height 27
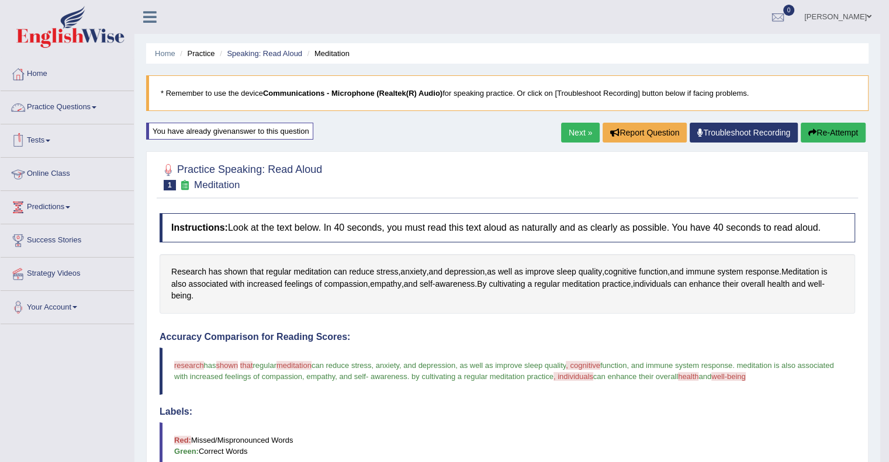
click at [72, 110] on link "Practice Questions" at bounding box center [67, 105] width 133 height 29
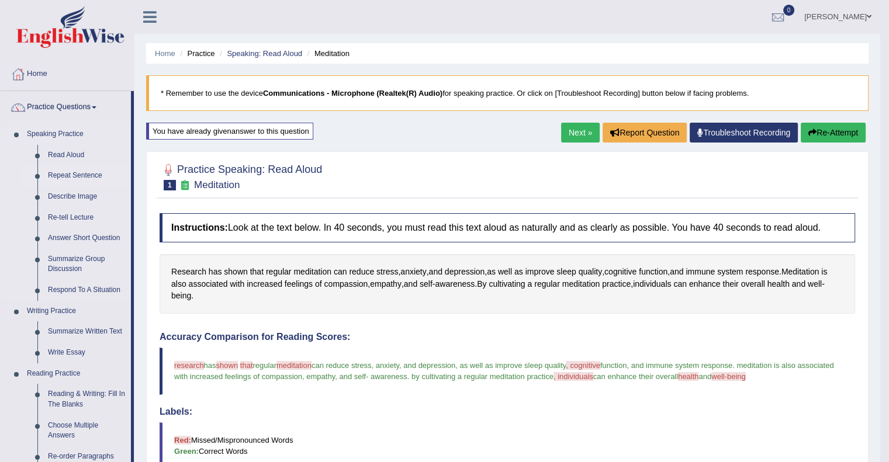
click at [74, 174] on link "Repeat Sentence" at bounding box center [87, 175] width 88 height 21
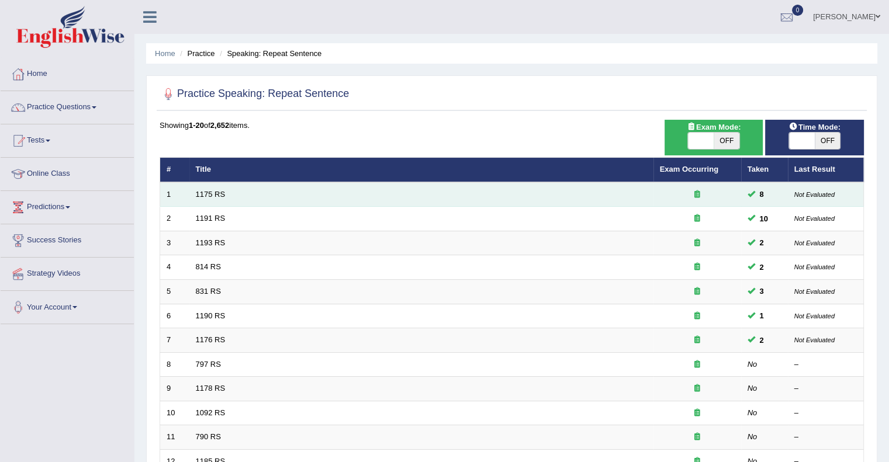
click at [226, 193] on td "1175 RS" at bounding box center [421, 194] width 464 height 25
click at [207, 193] on link "1175 RS" at bounding box center [211, 194] width 30 height 9
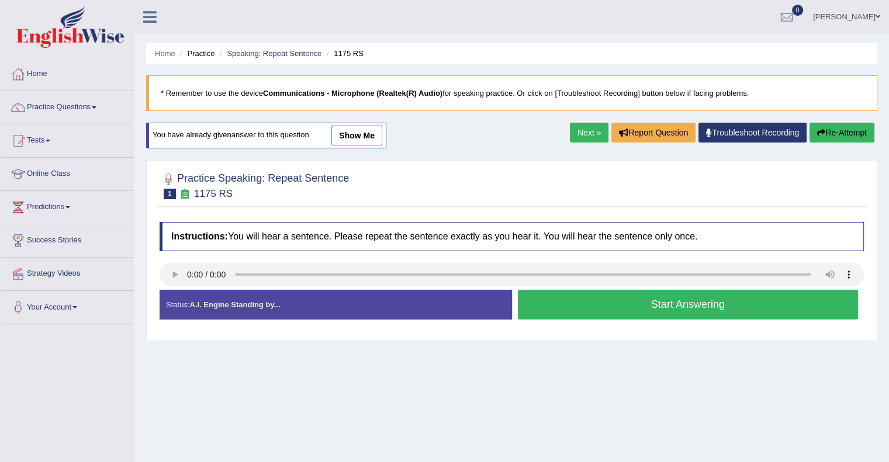
click at [641, 313] on button "Start Answering" at bounding box center [688, 305] width 341 height 30
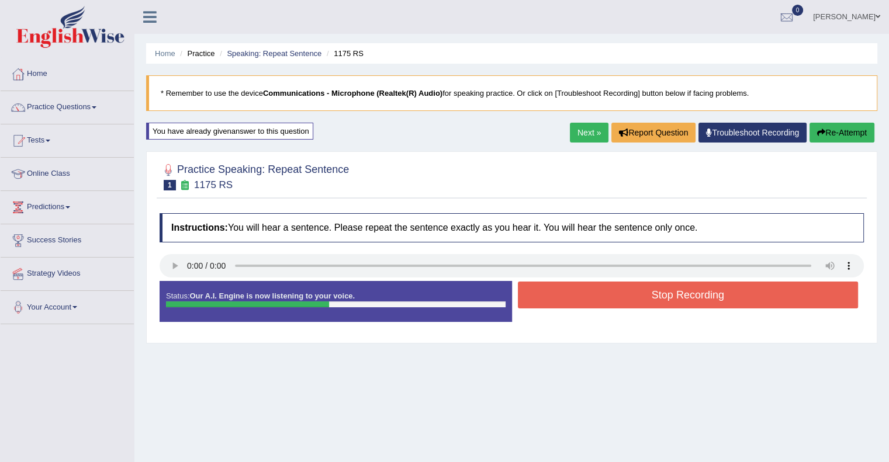
click at [658, 294] on button "Stop Recording" at bounding box center [688, 295] width 341 height 27
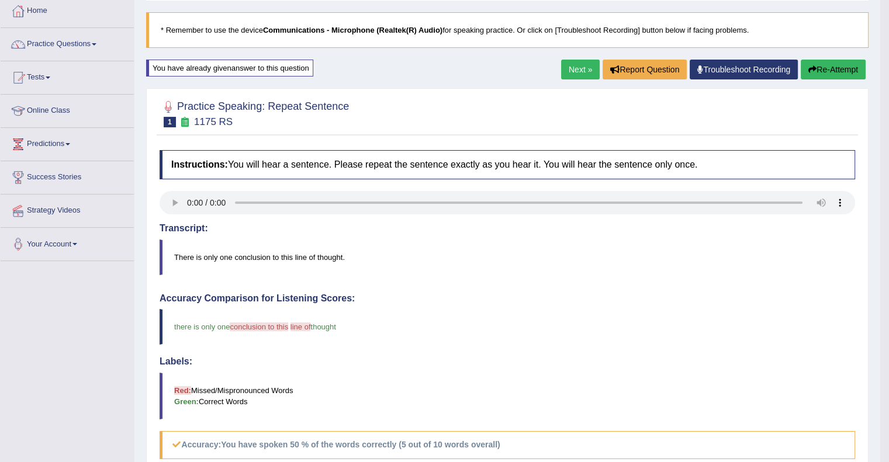
scroll to position [63, 0]
click at [83, 41] on link "Practice Questions" at bounding box center [67, 42] width 133 height 29
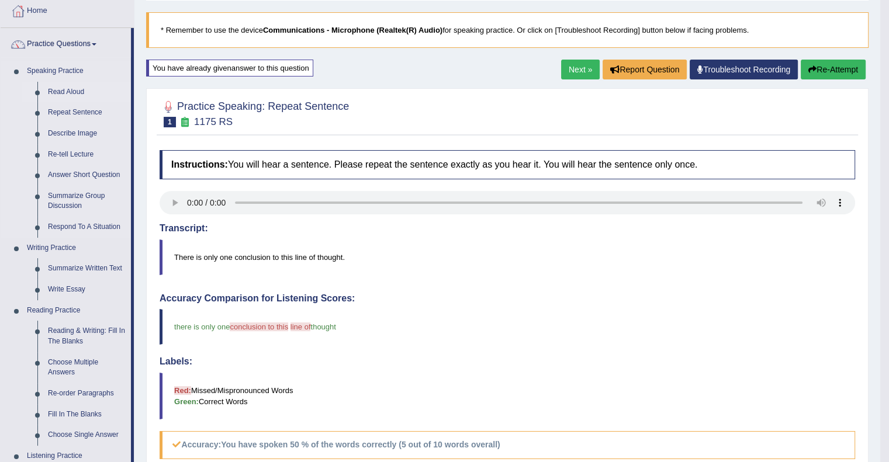
click at [65, 93] on link "Read Aloud" at bounding box center [87, 92] width 88 height 21
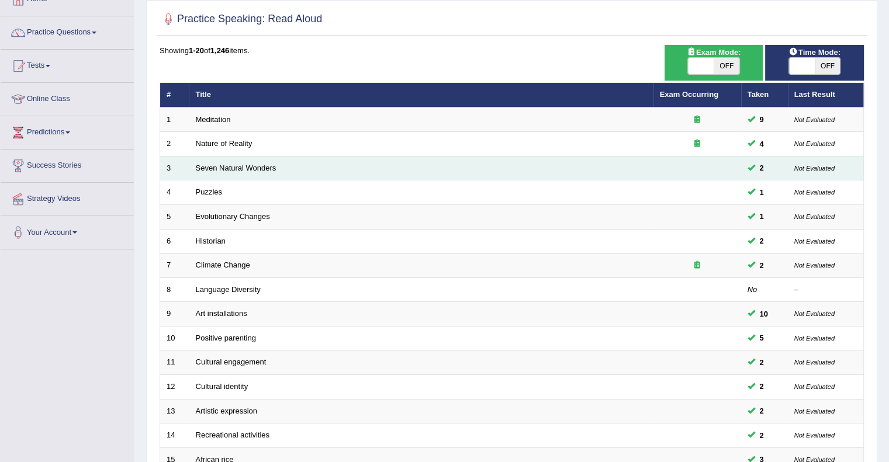
scroll to position [70, 0]
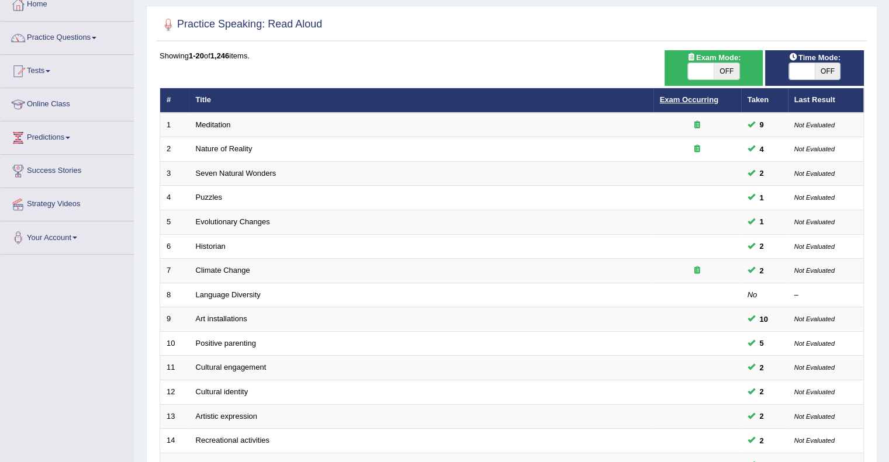
click at [687, 98] on link "Exam Occurring" at bounding box center [689, 99] width 58 height 9
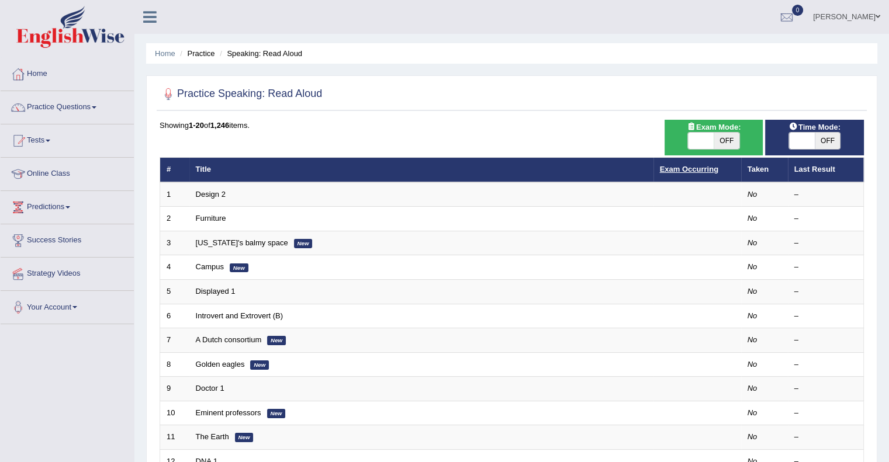
click at [701, 168] on link "Exam Occurring" at bounding box center [689, 169] width 58 height 9
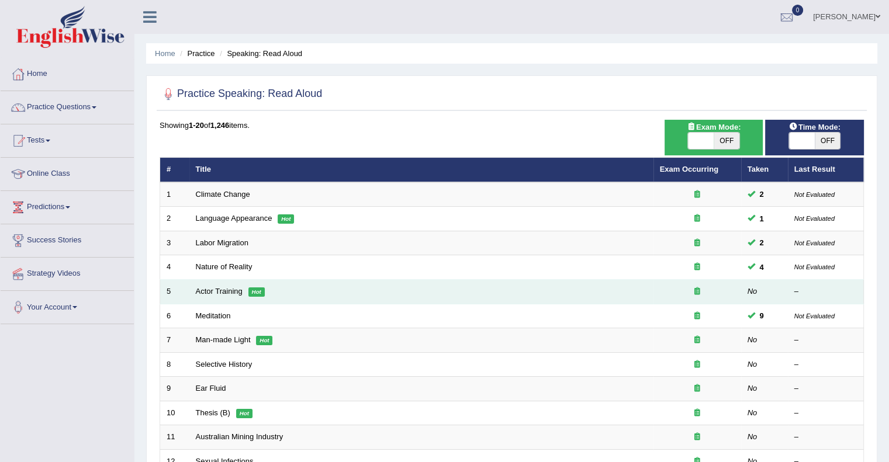
click at [696, 290] on icon at bounding box center [697, 292] width 6 height 8
click at [235, 291] on link "Actor Training" at bounding box center [219, 291] width 47 height 9
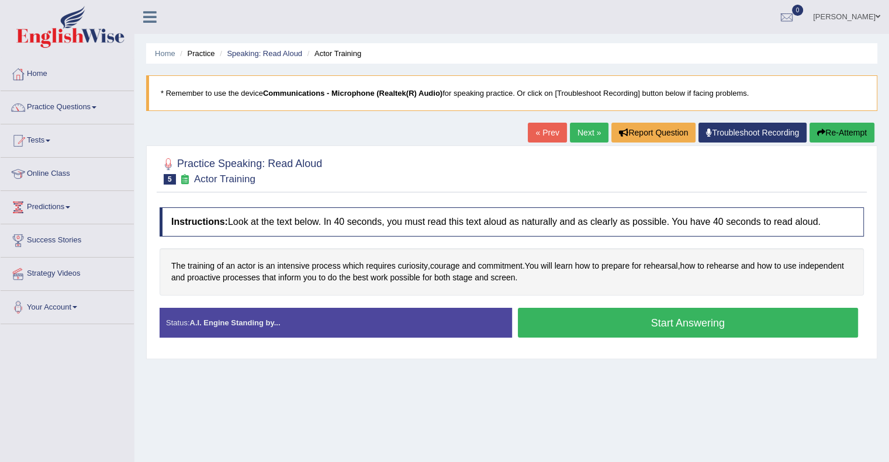
click at [672, 320] on button "Start Answering" at bounding box center [688, 323] width 341 height 30
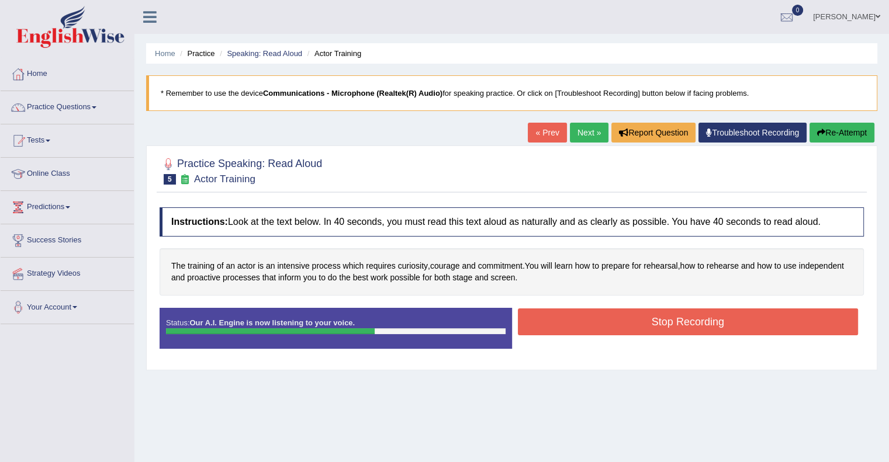
click at [672, 320] on button "Stop Recording" at bounding box center [688, 322] width 341 height 27
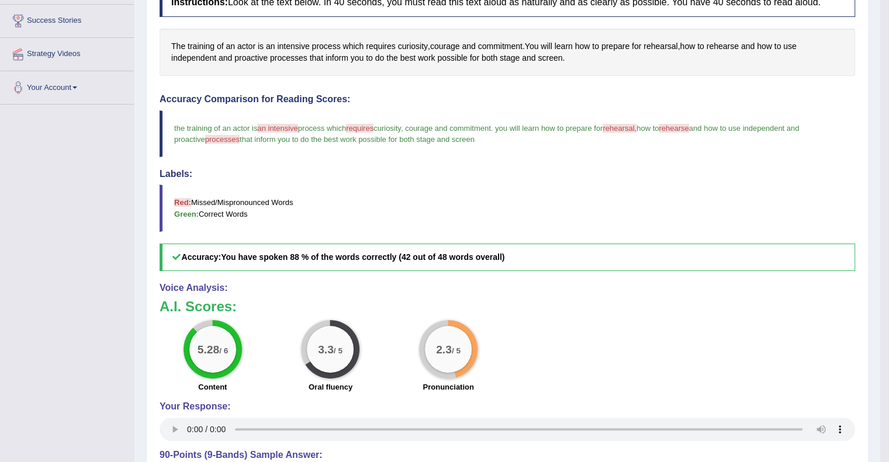
scroll to position [90, 0]
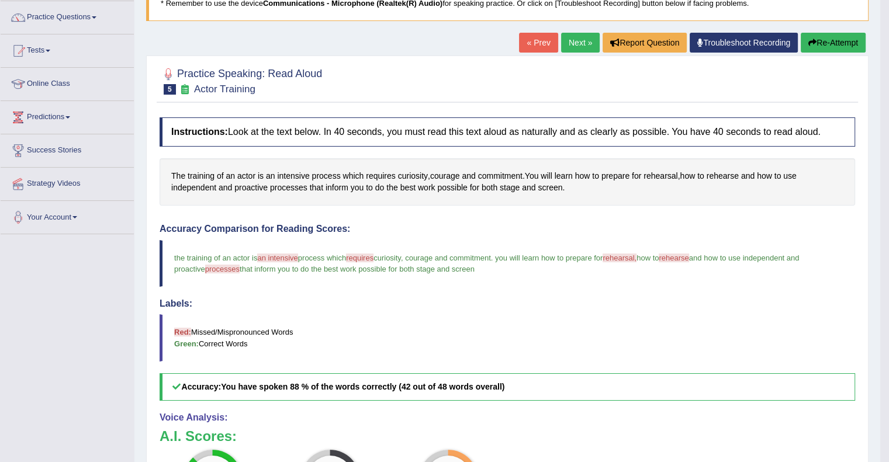
click at [839, 43] on button "Re-Attempt" at bounding box center [833, 43] width 65 height 20
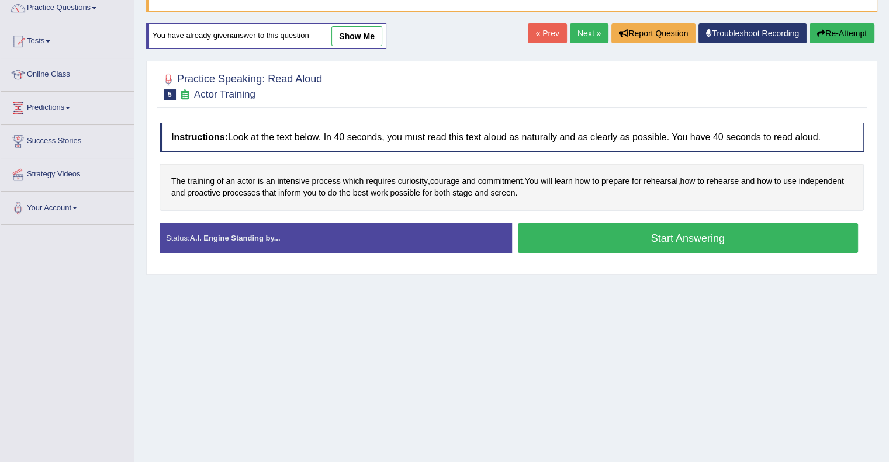
click at [653, 237] on button "Start Answering" at bounding box center [688, 238] width 341 height 30
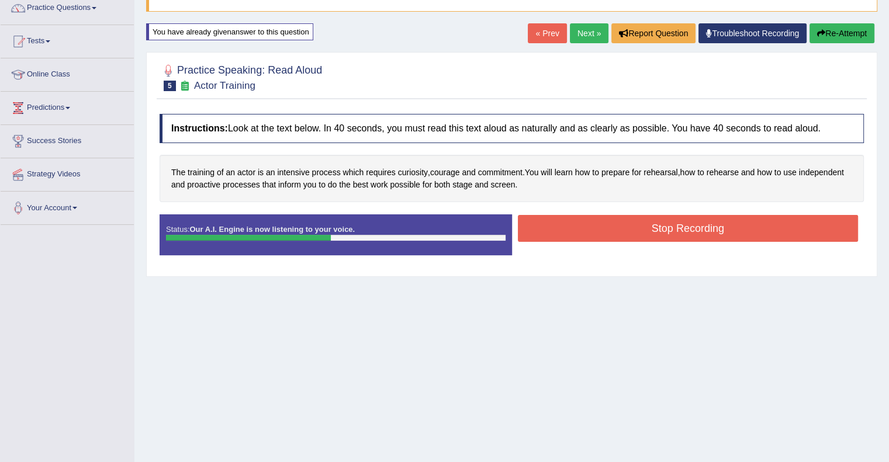
click at [653, 237] on button "Stop Recording" at bounding box center [688, 228] width 341 height 27
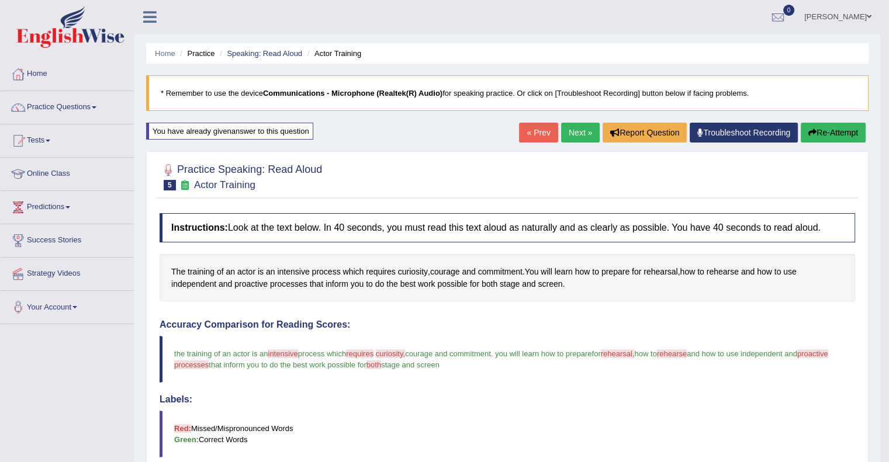
click at [576, 137] on link "Next »" at bounding box center [580, 133] width 39 height 20
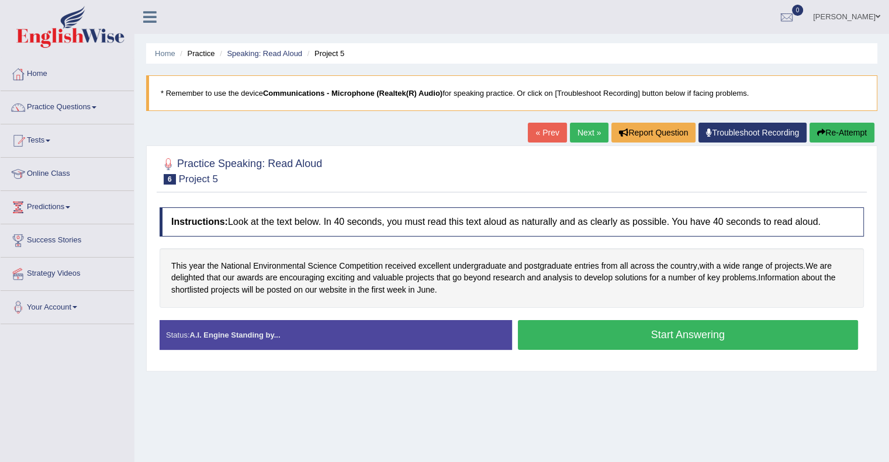
click at [682, 328] on button "Start Answering" at bounding box center [688, 335] width 341 height 30
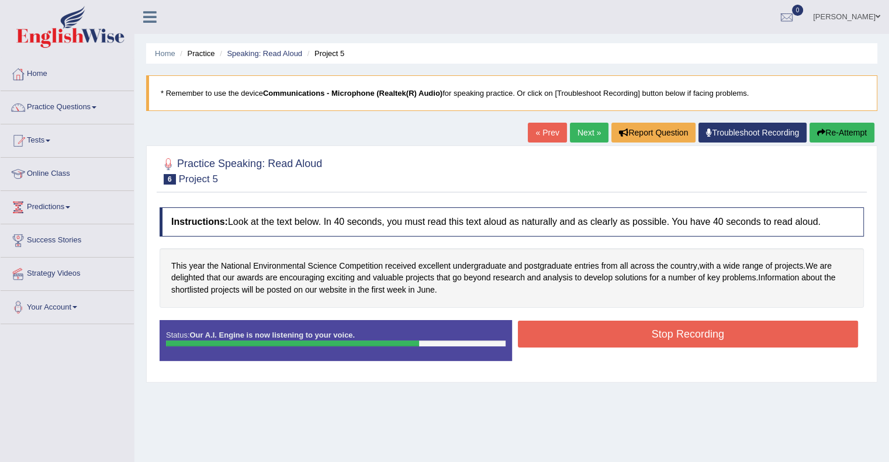
click at [682, 328] on button "Stop Recording" at bounding box center [688, 334] width 341 height 27
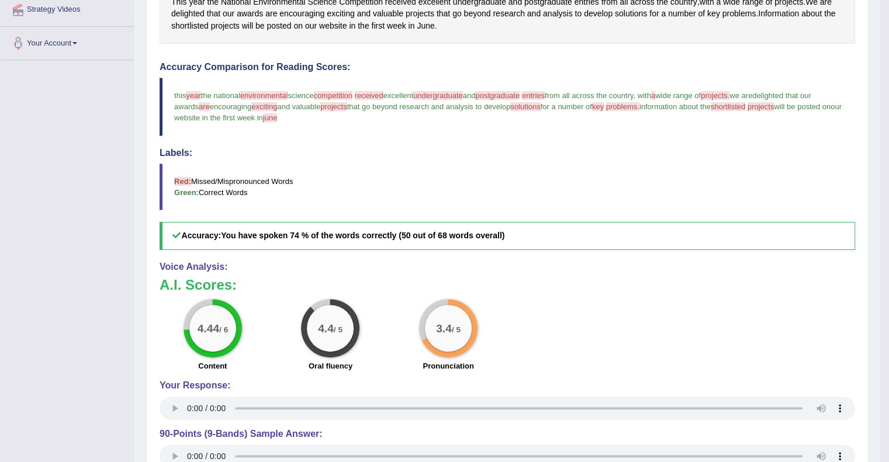
scroll to position [265, 0]
